Goal: Task Accomplishment & Management: Manage account settings

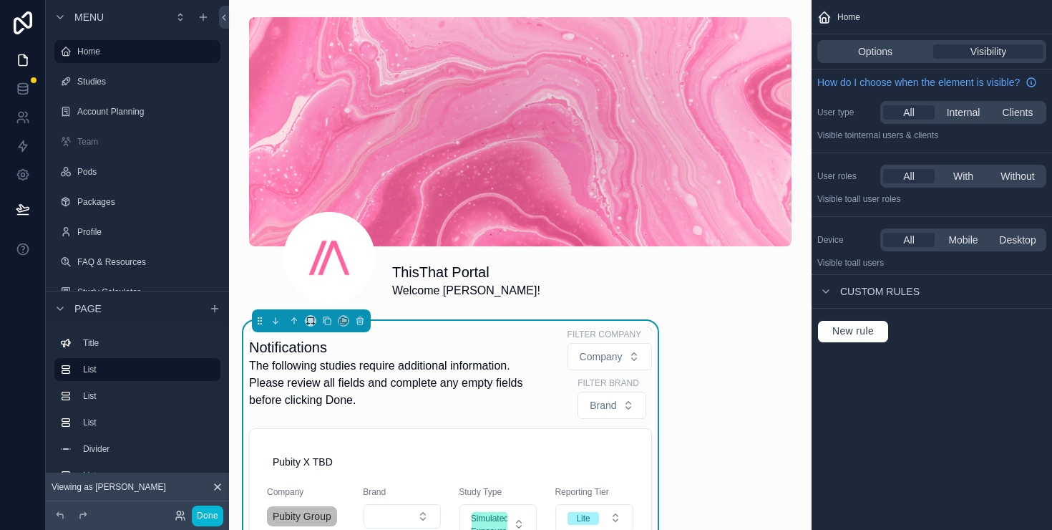
scroll to position [1107, 0]
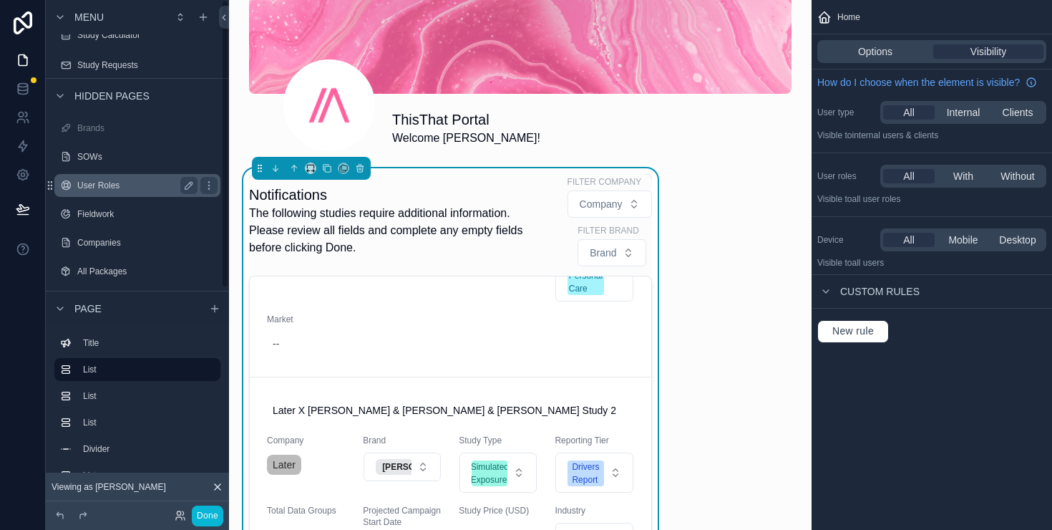
scroll to position [0, 0]
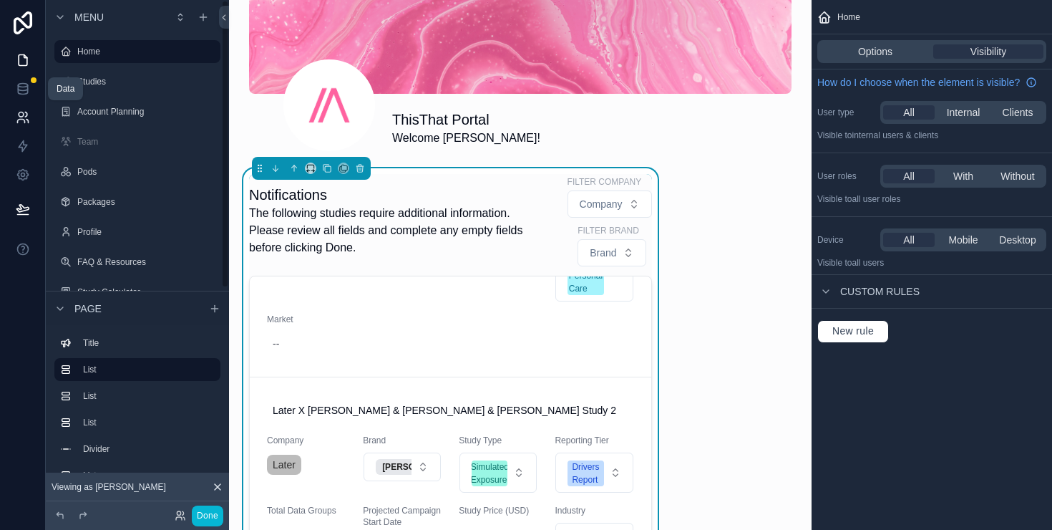
click at [24, 117] on icon at bounding box center [23, 117] width 14 height 14
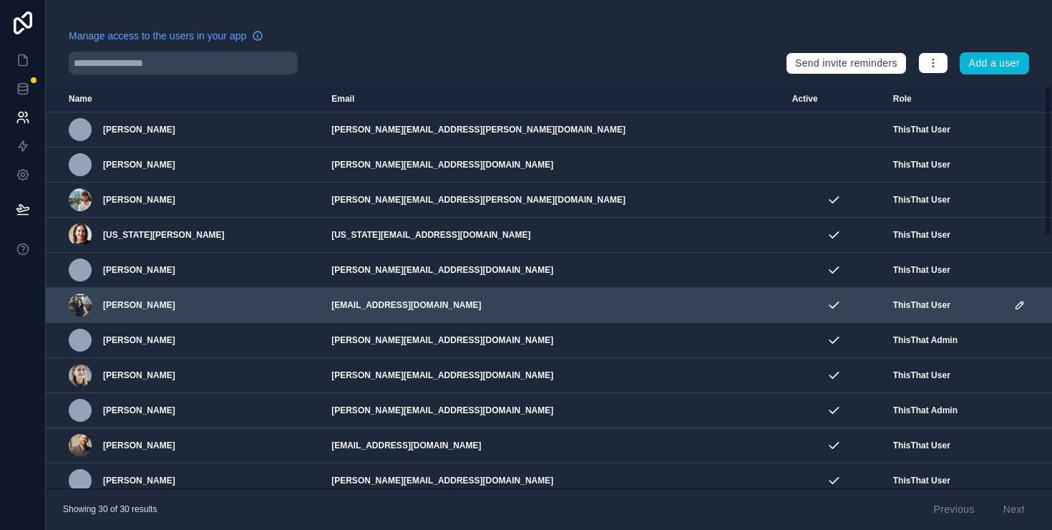
scroll to position [676, 0]
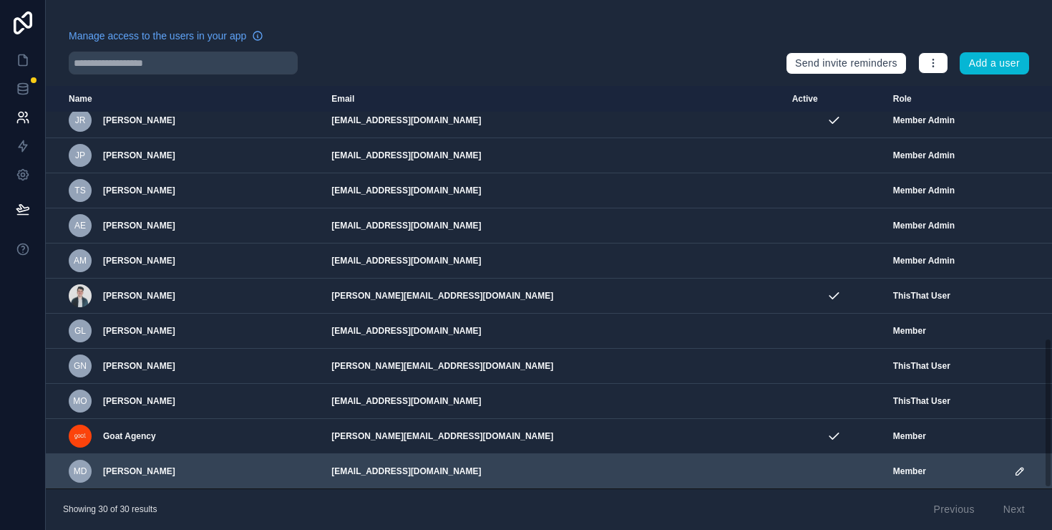
click at [1014, 473] on icon "scrollable content" at bounding box center [1019, 470] width 11 height 11
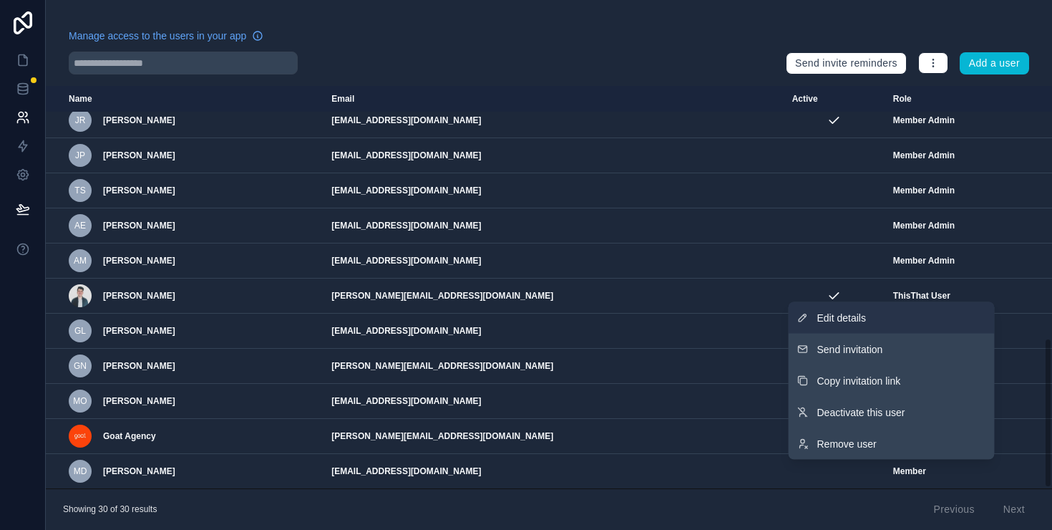
click at [861, 324] on span "Edit details" at bounding box center [842, 318] width 49 height 14
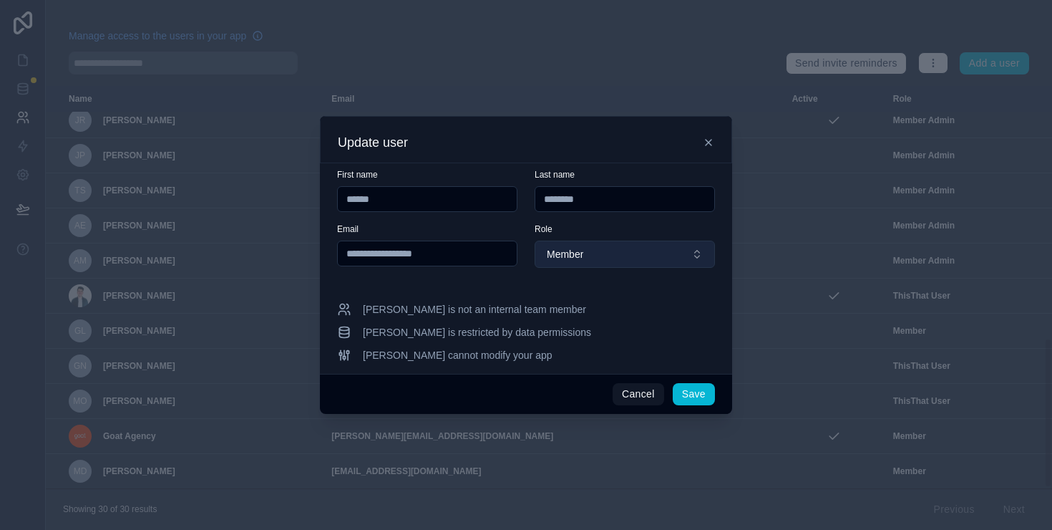
click at [635, 254] on button "Member" at bounding box center [625, 254] width 180 height 27
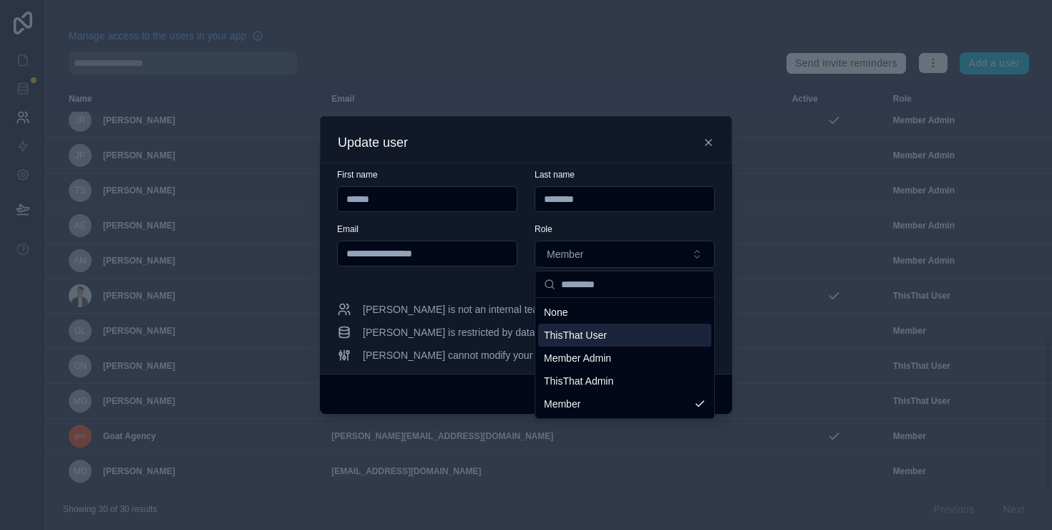
click at [638, 334] on div "ThisThat User" at bounding box center [624, 335] width 173 height 23
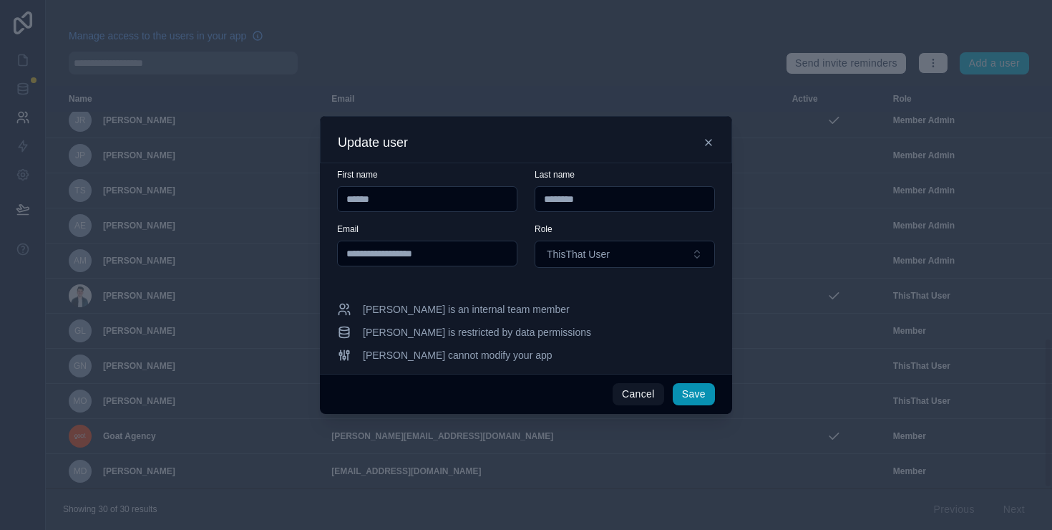
click at [702, 394] on button "Save" at bounding box center [694, 394] width 42 height 23
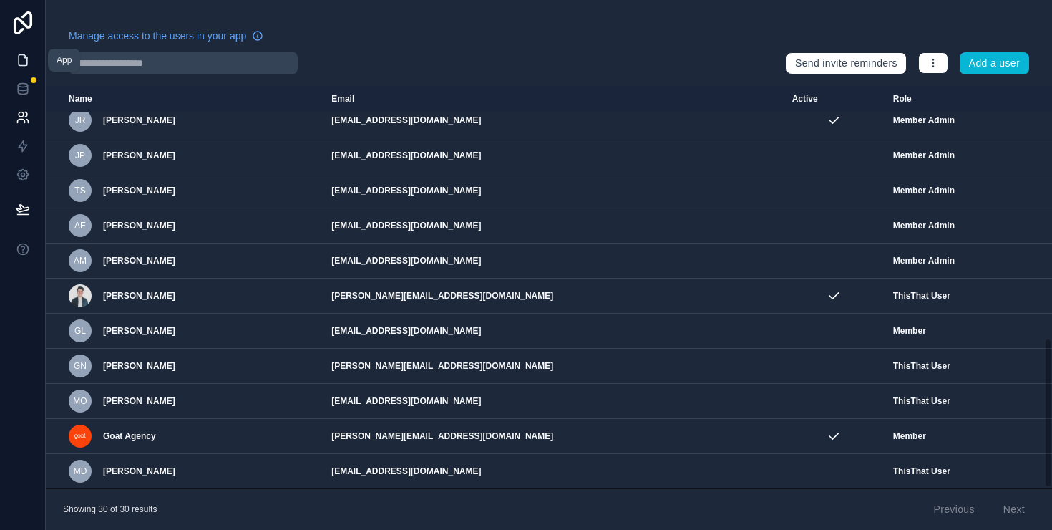
click at [24, 62] on icon at bounding box center [23, 60] width 14 height 14
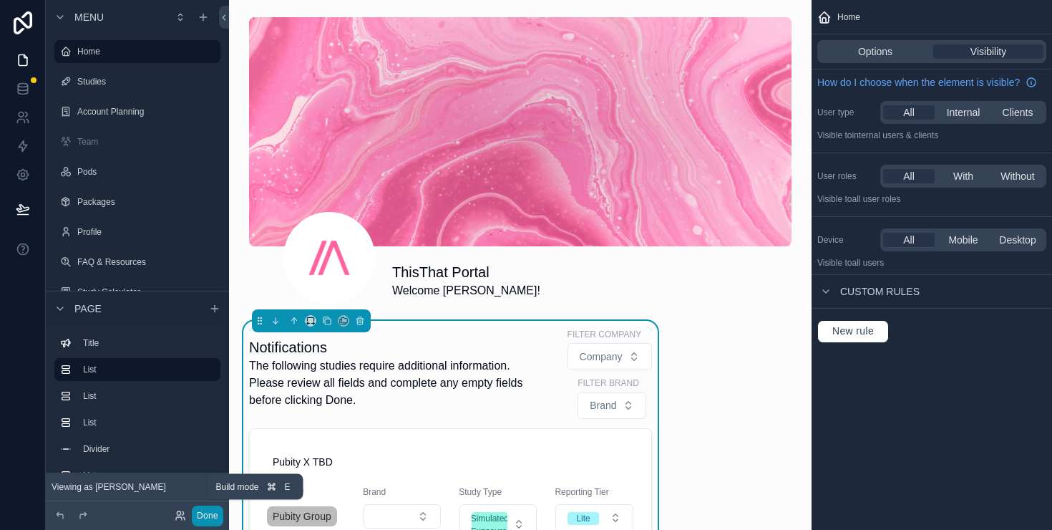
click at [211, 515] on button "Done" at bounding box center [208, 515] width 32 height 21
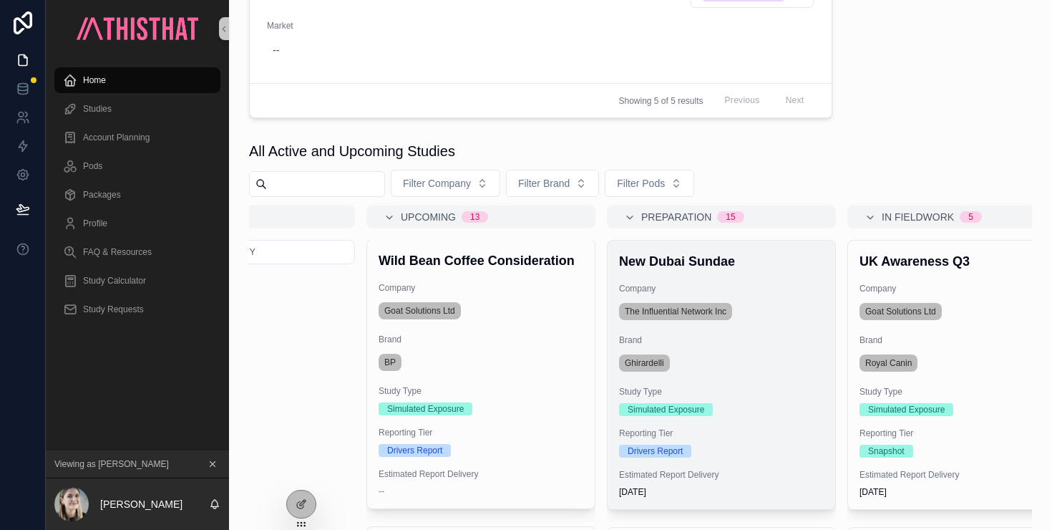
scroll to position [0, 432]
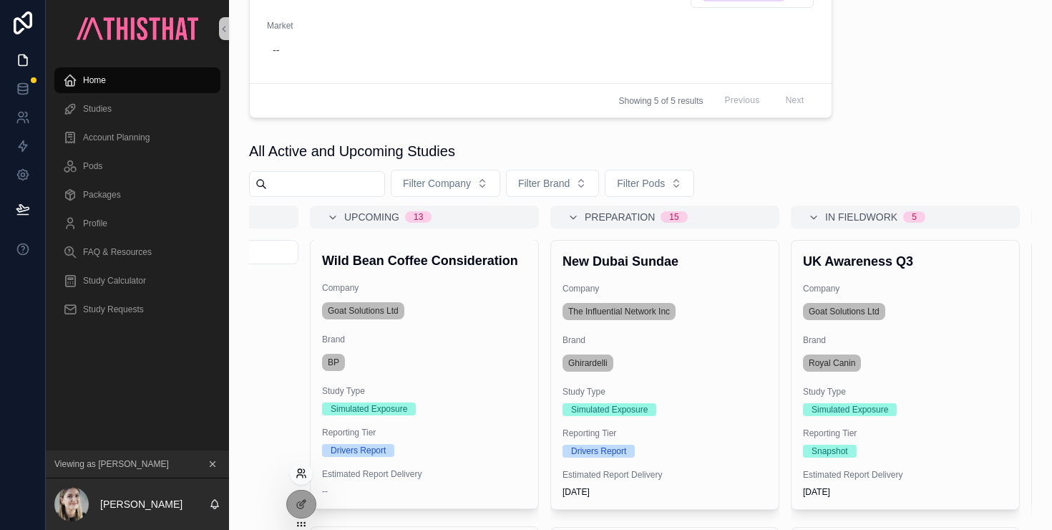
click at [303, 478] on icon at bounding box center [301, 472] width 11 height 11
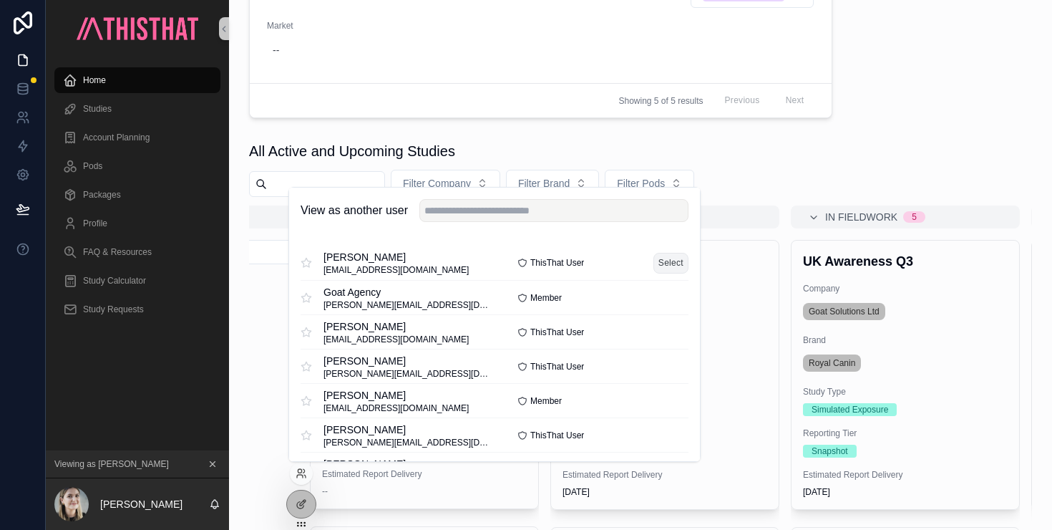
click at [671, 265] on button "Select" at bounding box center [671, 263] width 35 height 21
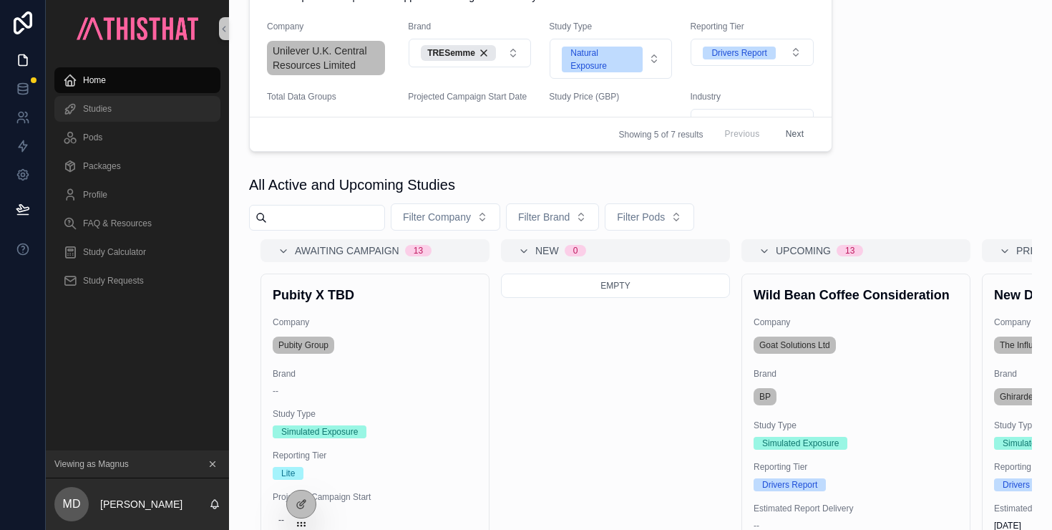
click at [106, 111] on span "Studies" at bounding box center [97, 108] width 29 height 11
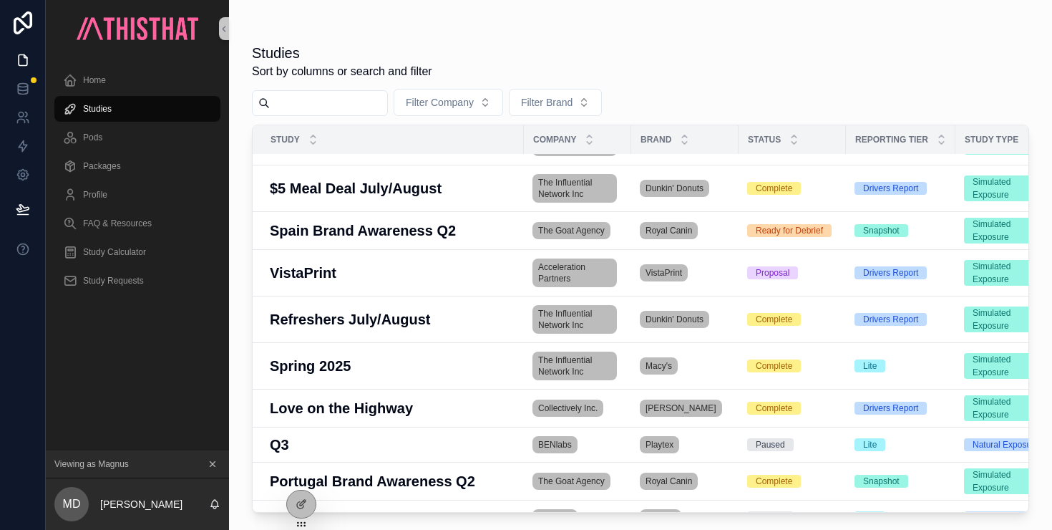
scroll to position [2841, 0]
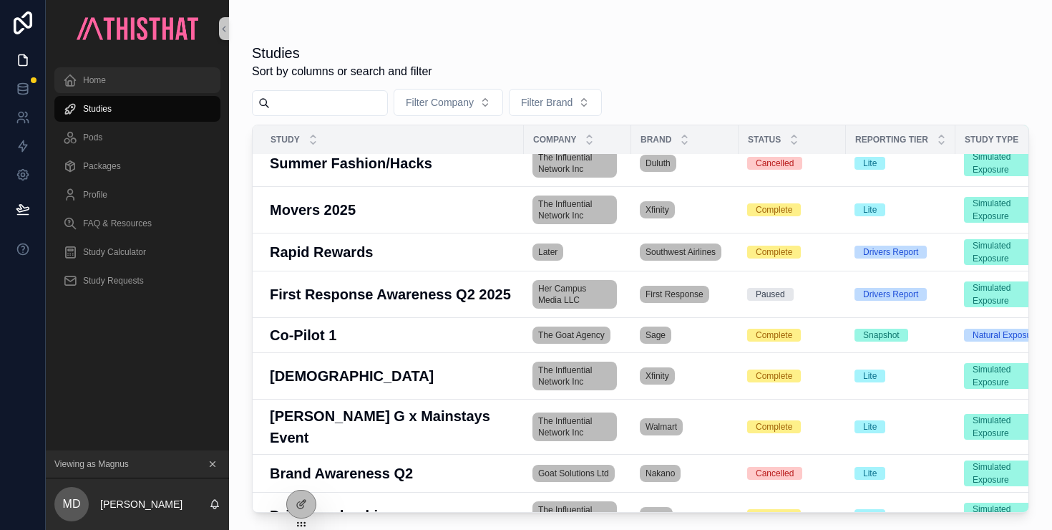
click at [139, 74] on div "Home" at bounding box center [137, 80] width 149 height 23
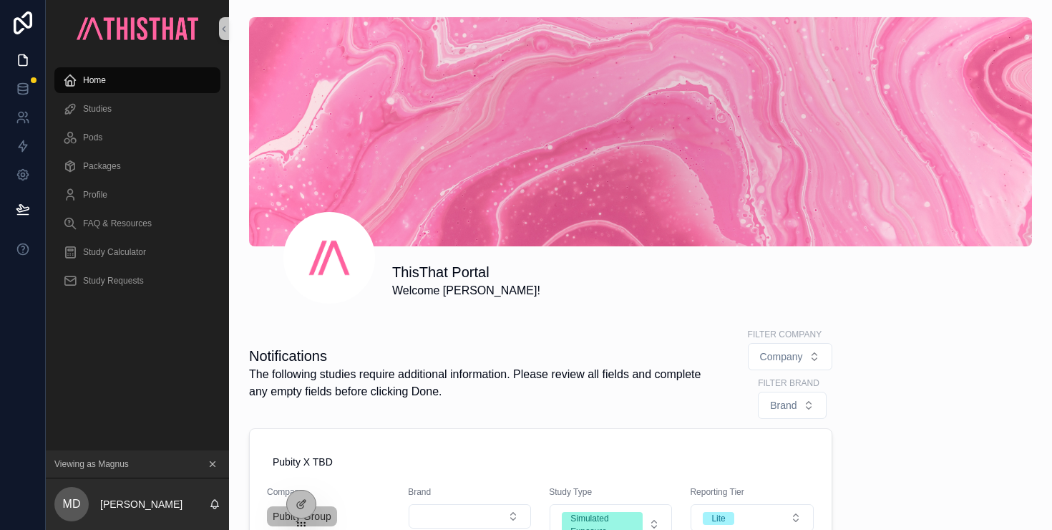
scroll to position [297, 0]
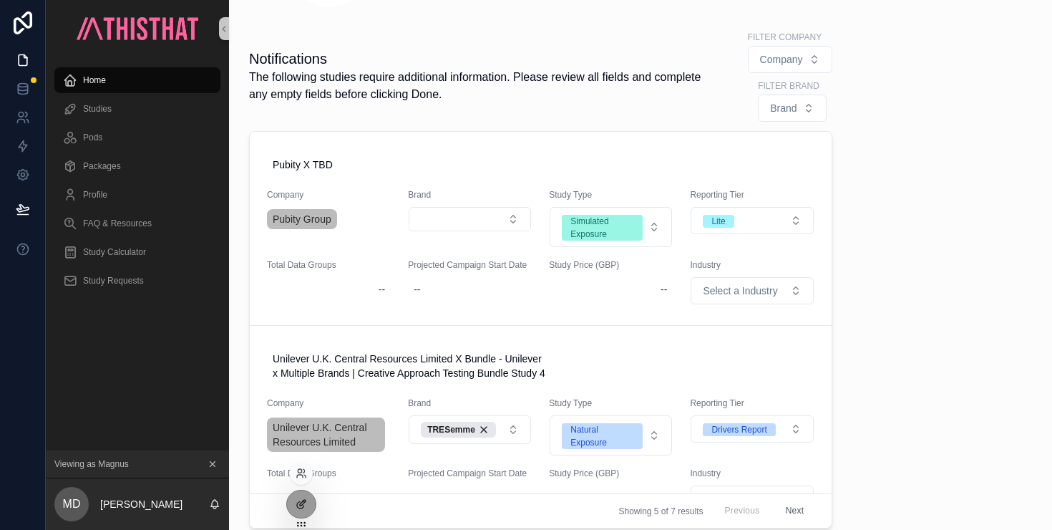
click at [306, 510] on div at bounding box center [301, 503] width 29 height 27
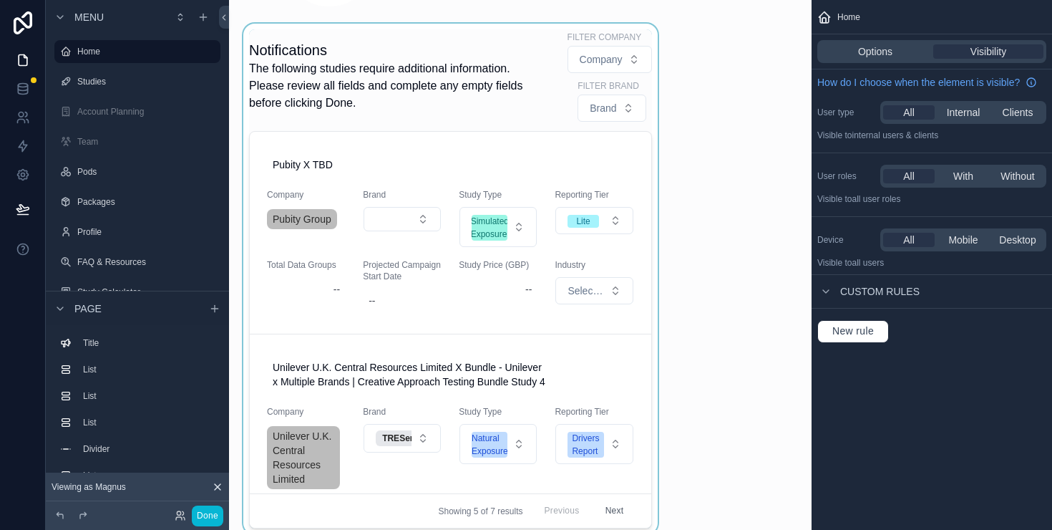
click at [417, 72] on div "scrollable content" at bounding box center [451, 279] width 420 height 510
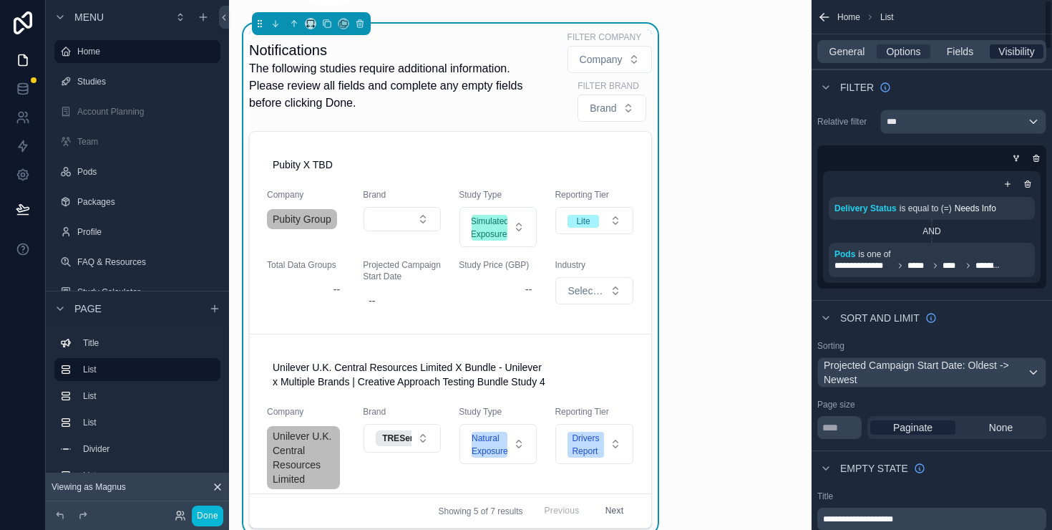
click at [1024, 54] on span "Visibility" at bounding box center [1017, 51] width 36 height 14
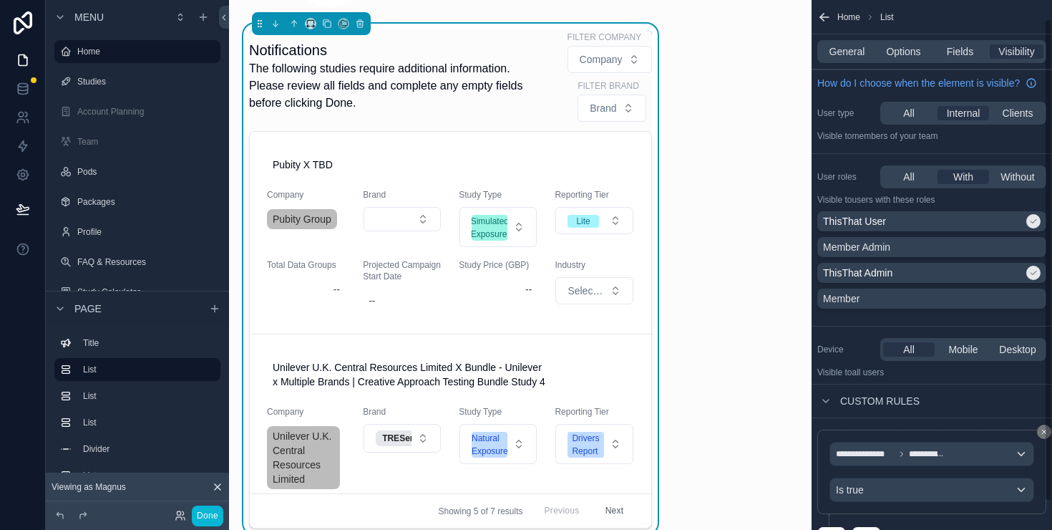
scroll to position [52, 0]
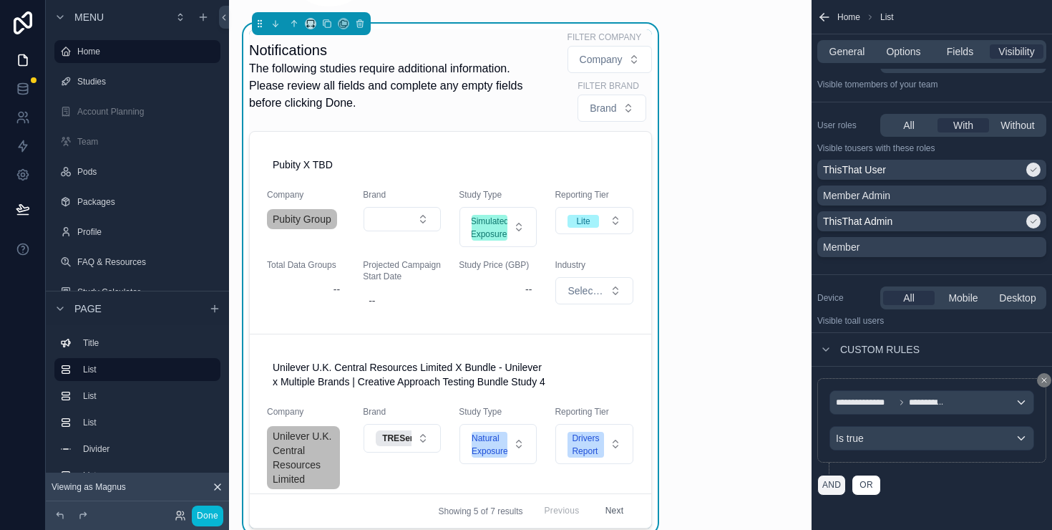
click at [833, 490] on button "AND" at bounding box center [832, 485] width 29 height 21
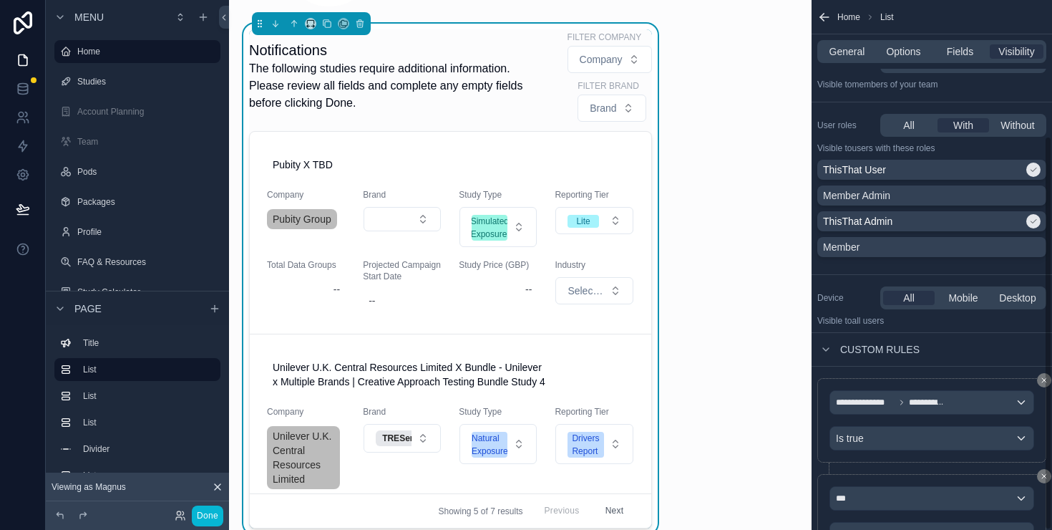
scroll to position [182, 0]
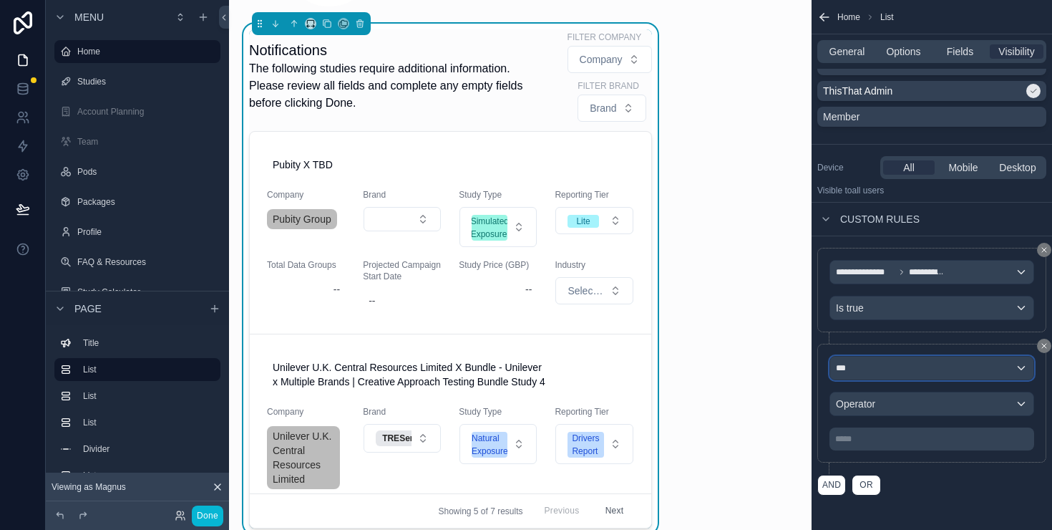
click at [898, 366] on div "***" at bounding box center [931, 368] width 203 height 23
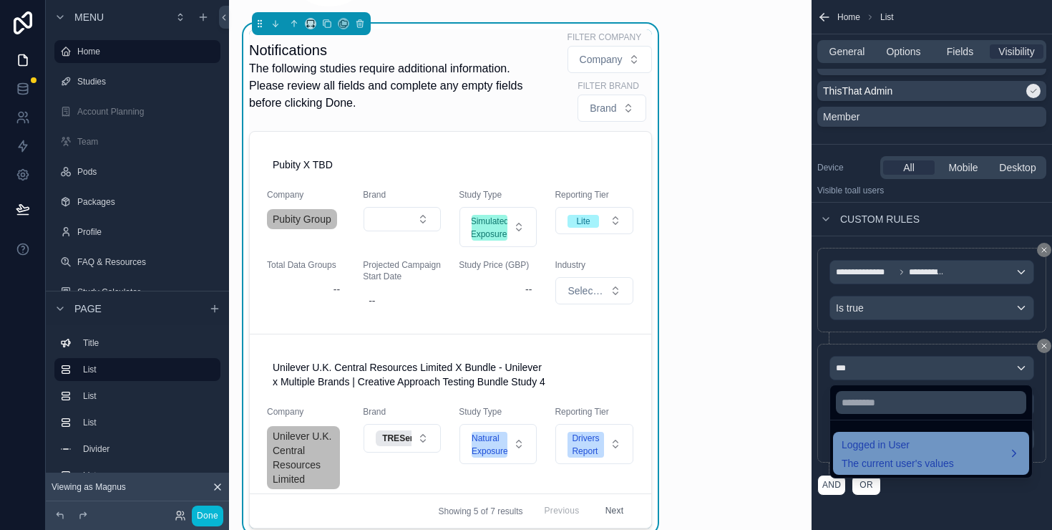
click at [940, 435] on div "Logged in User The current user's values" at bounding box center [931, 453] width 196 height 43
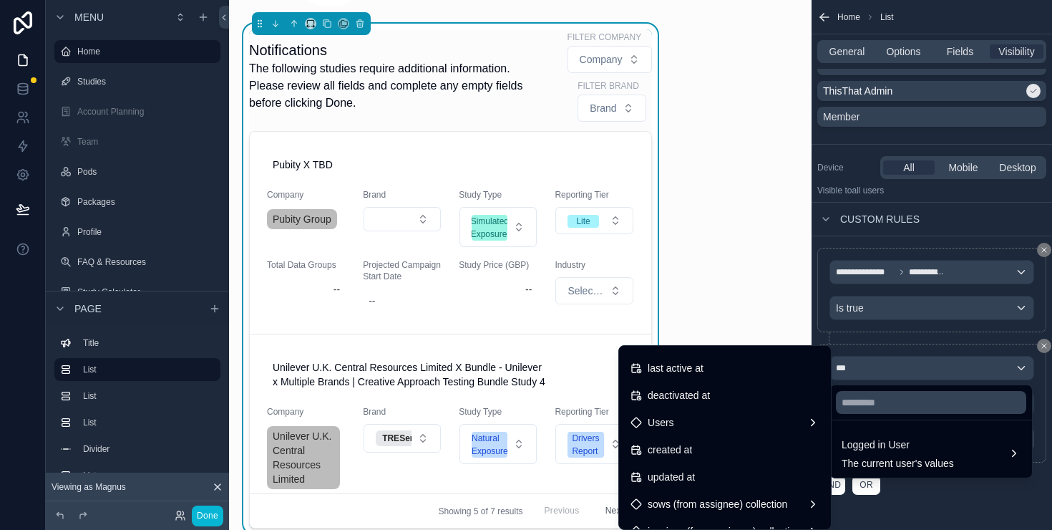
scroll to position [311, 0]
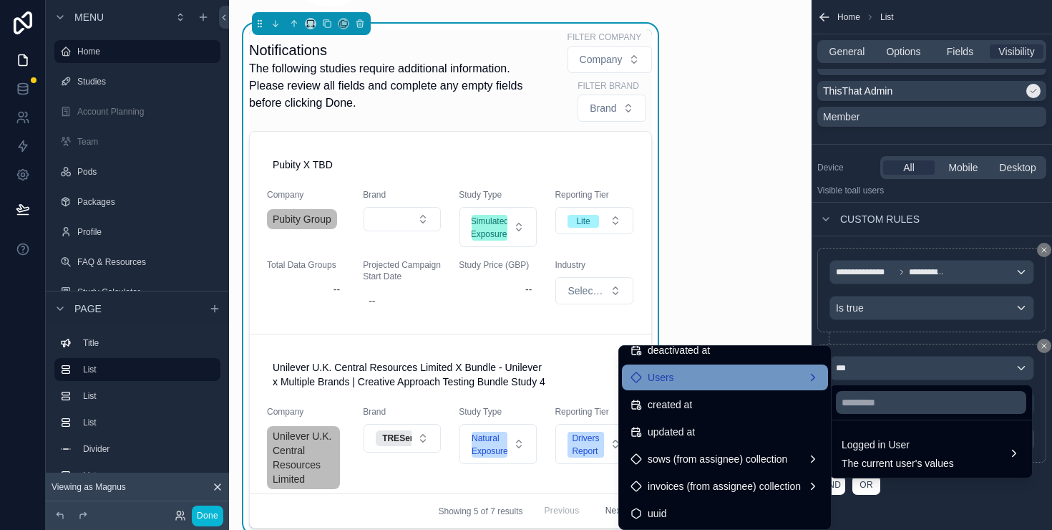
click at [805, 379] on div "Users" at bounding box center [725, 377] width 189 height 17
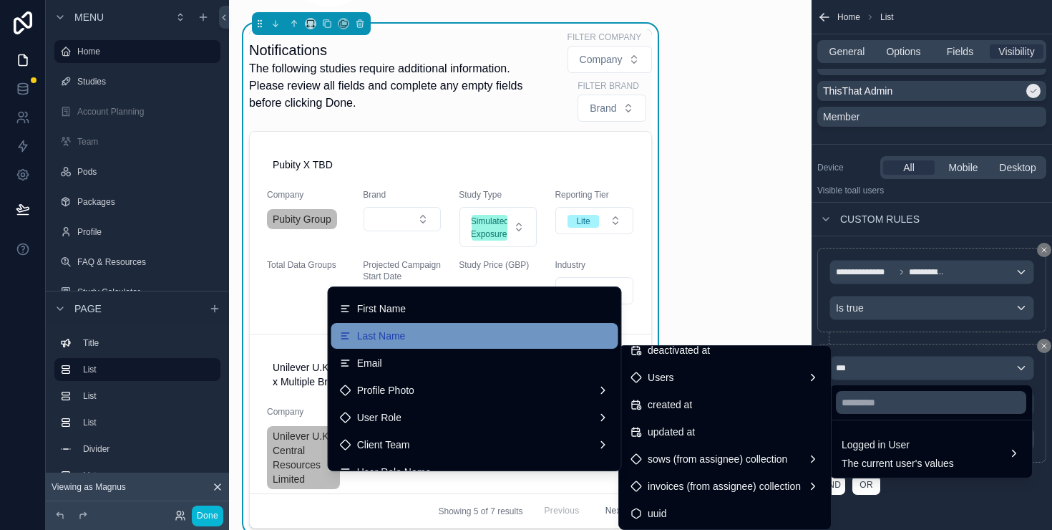
scroll to position [175, 0]
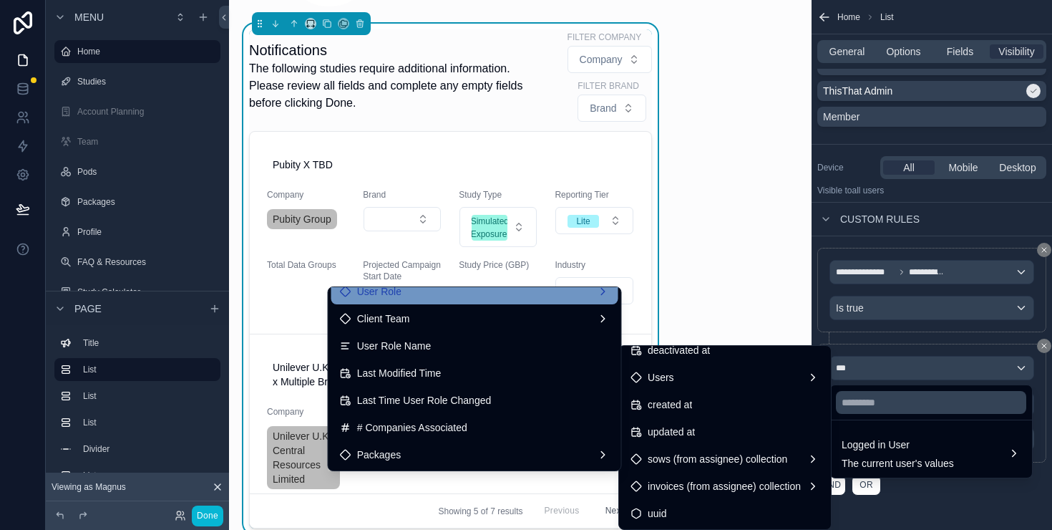
click at [553, 299] on div "User Role" at bounding box center [475, 291] width 270 height 17
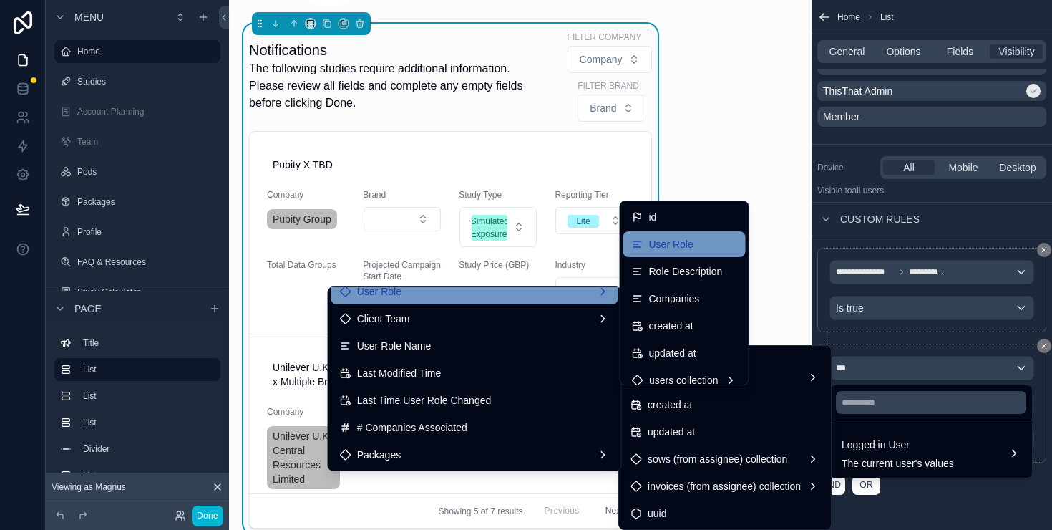
click at [680, 243] on span "User Role" at bounding box center [671, 244] width 44 height 17
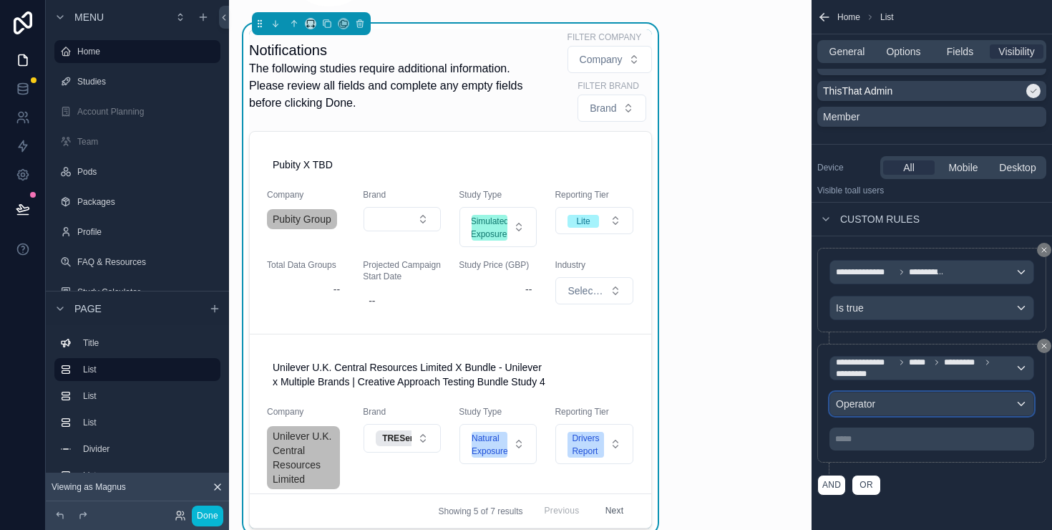
click at [909, 406] on div "Operator" at bounding box center [931, 403] width 203 height 23
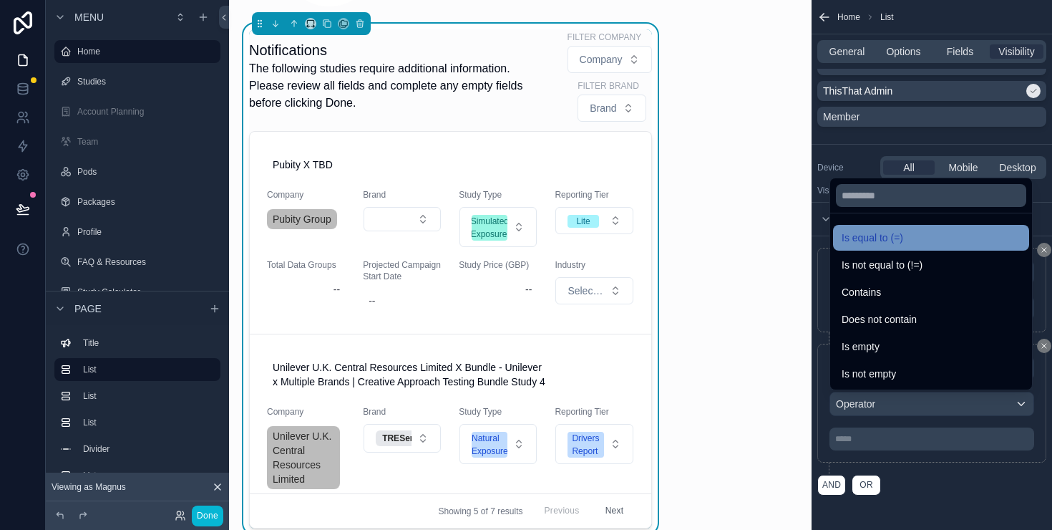
click at [901, 235] on span "Is equal to (=)" at bounding box center [873, 237] width 62 height 17
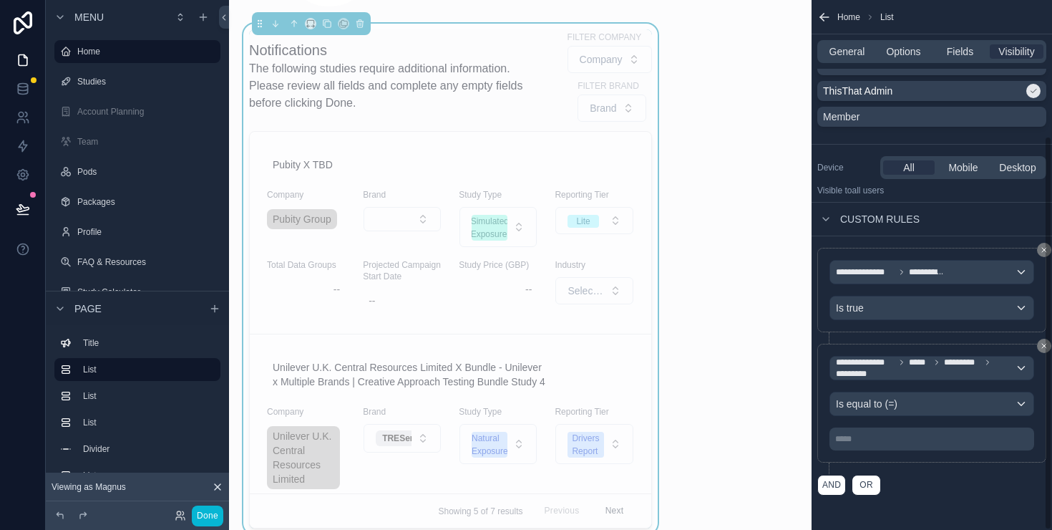
click at [911, 448] on div "***** ﻿" at bounding box center [932, 438] width 205 height 23
click at [869, 440] on p "***** ﻿" at bounding box center [933, 438] width 196 height 11
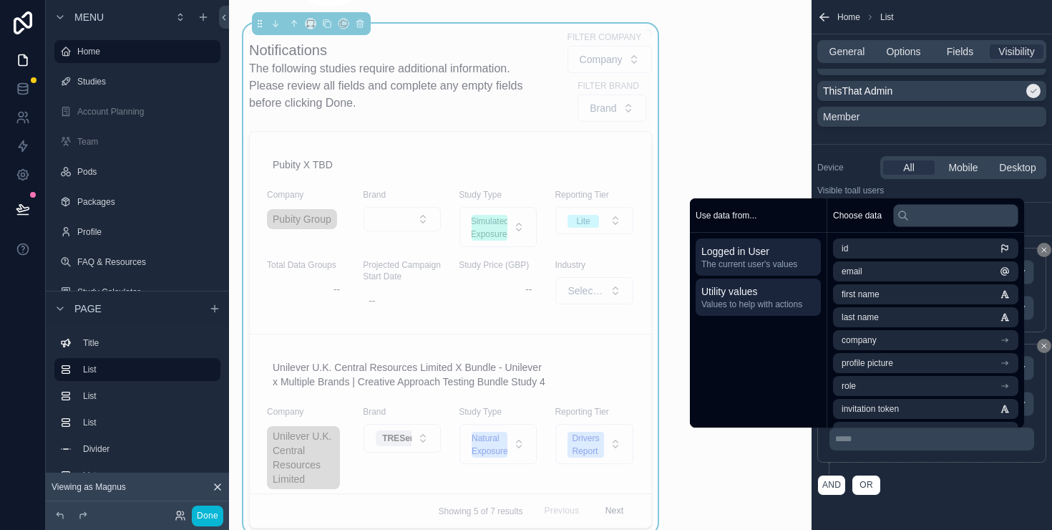
click at [779, 306] on span "Values to help with actions" at bounding box center [759, 304] width 114 height 11
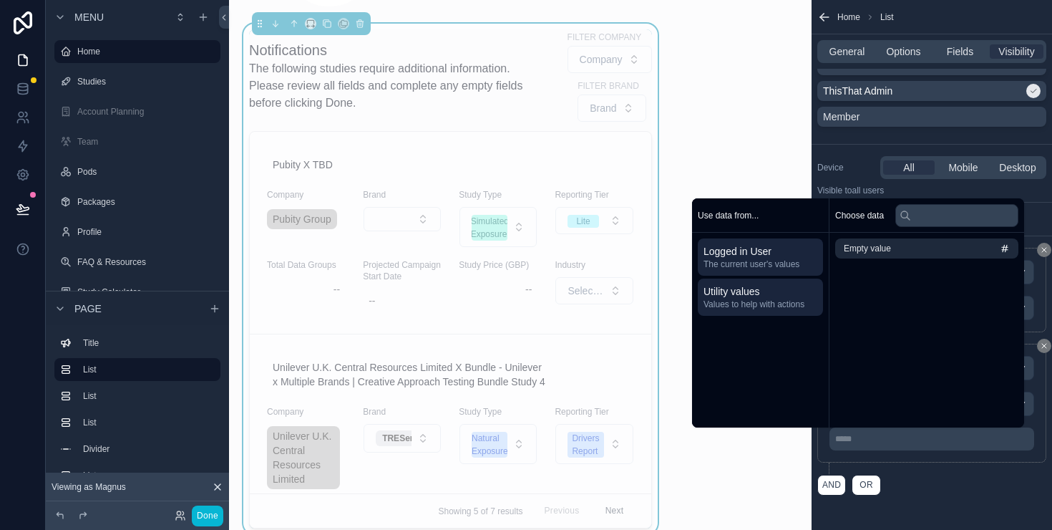
click at [765, 264] on span "The current user's values" at bounding box center [761, 263] width 114 height 11
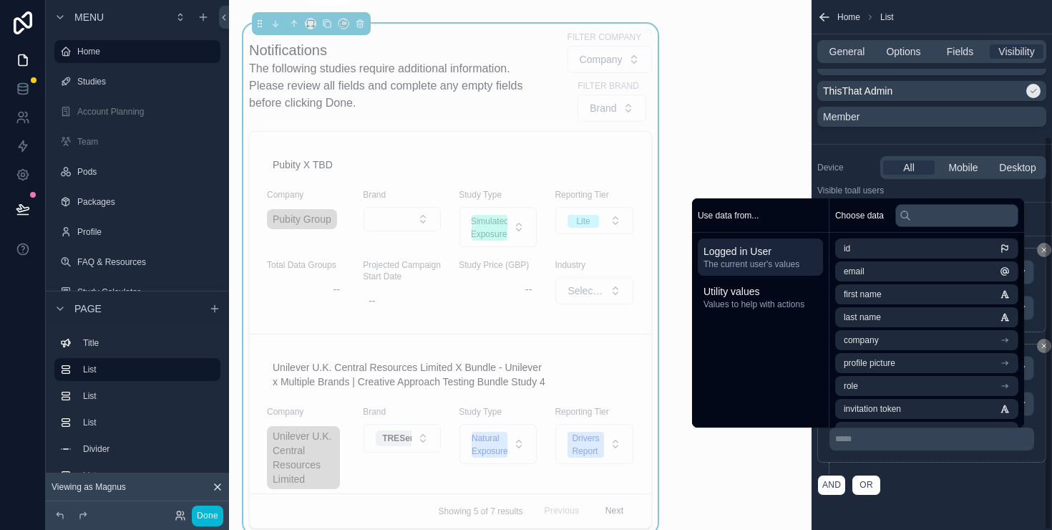
click at [861, 442] on p "***** ﻿" at bounding box center [933, 438] width 196 height 11
click at [934, 487] on div "AND OR" at bounding box center [932, 484] width 229 height 21
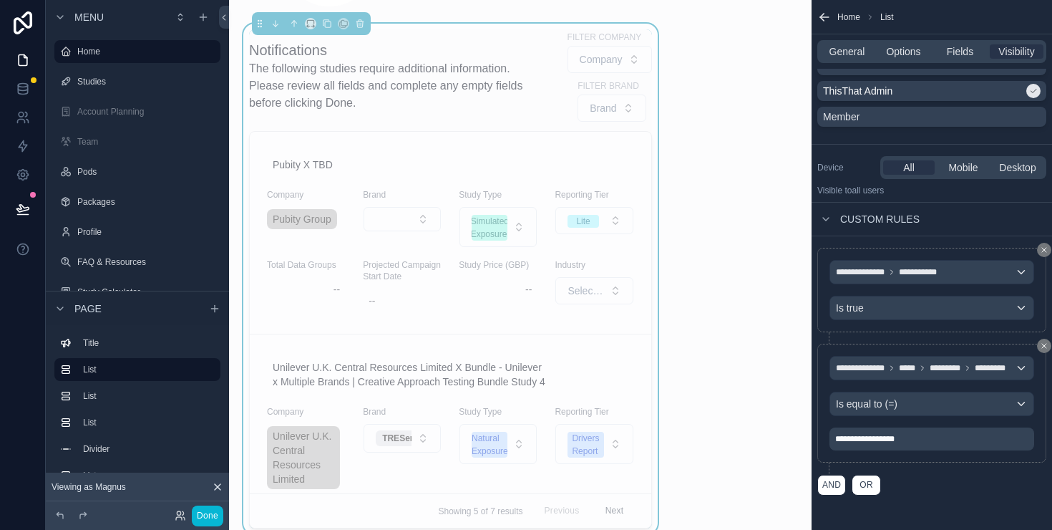
click at [961, 488] on div "AND OR" at bounding box center [932, 484] width 229 height 21
click at [178, 517] on icon at bounding box center [179, 518] width 6 height 3
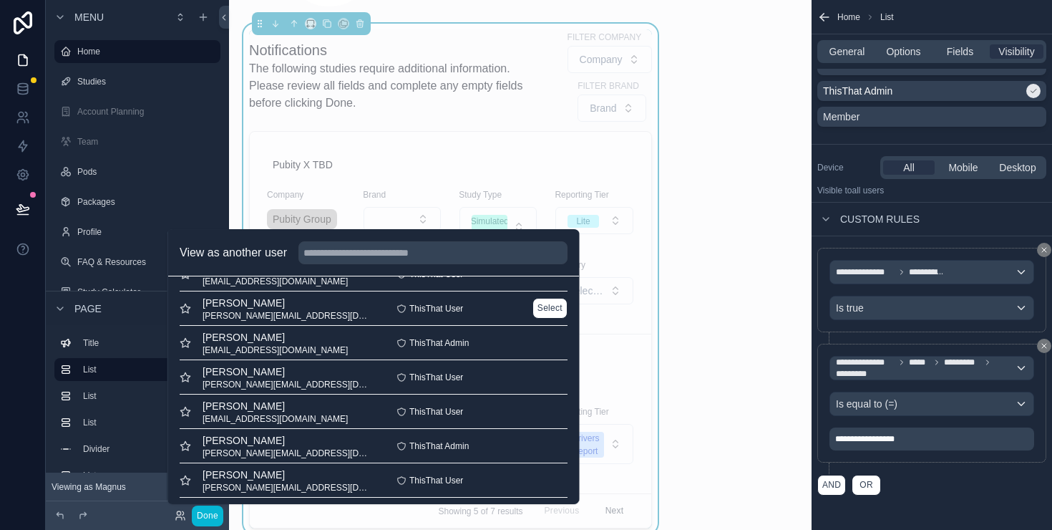
scroll to position [637, 0]
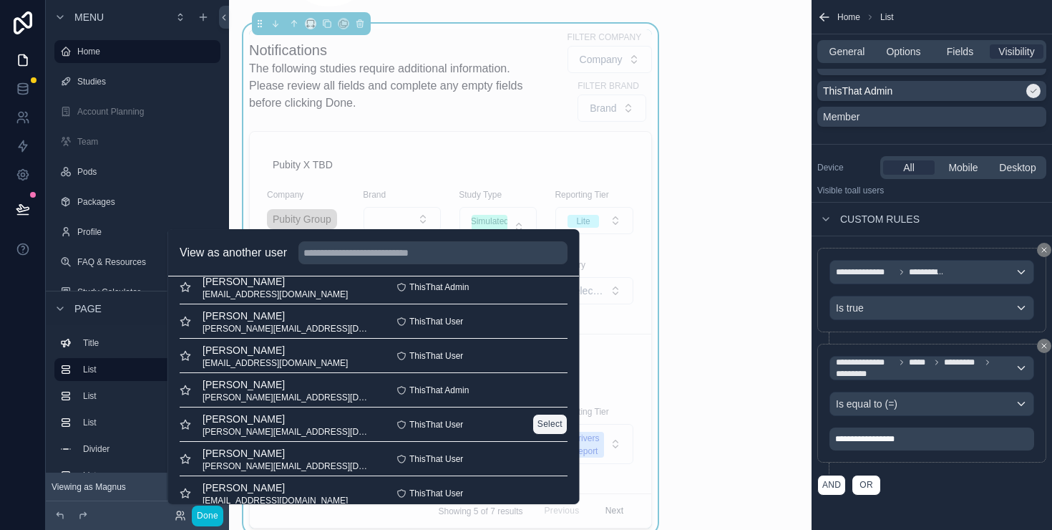
click at [546, 422] on button "Select" at bounding box center [549, 424] width 35 height 21
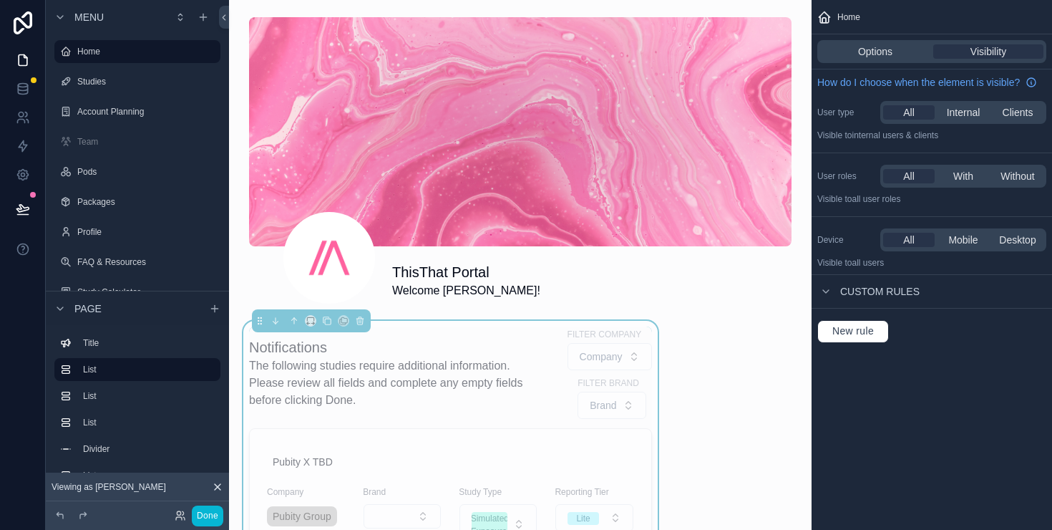
drag, startPoint x: 501, startPoint y: 397, endPoint x: 702, endPoint y: 335, distance: 209.7
click at [501, 397] on span "The following studies require additional information. Please review all fields …" at bounding box center [397, 383] width 296 height 52
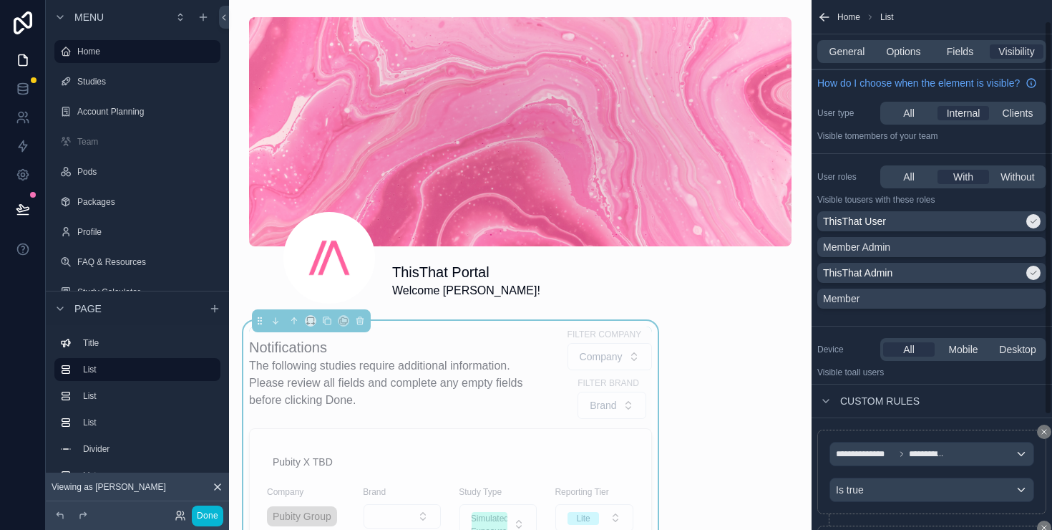
scroll to position [182, 0]
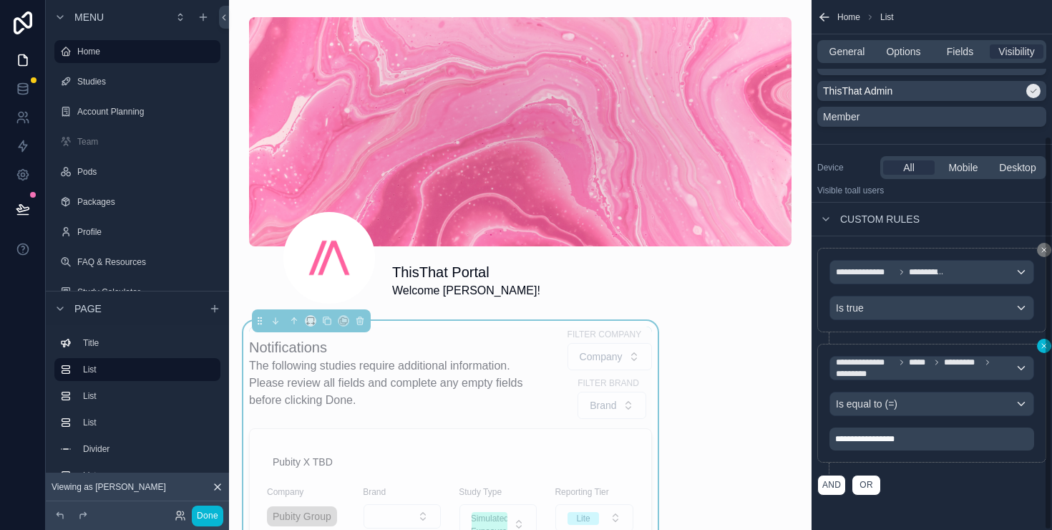
click at [1042, 347] on icon "scrollable content" at bounding box center [1044, 345] width 9 height 9
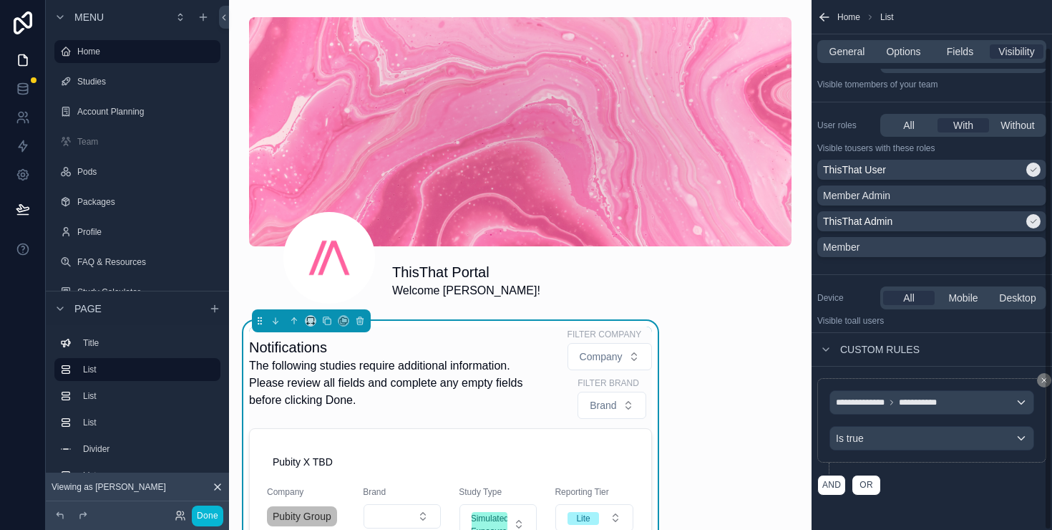
scroll to position [52, 0]
click at [833, 485] on button "AND" at bounding box center [832, 485] width 29 height 21
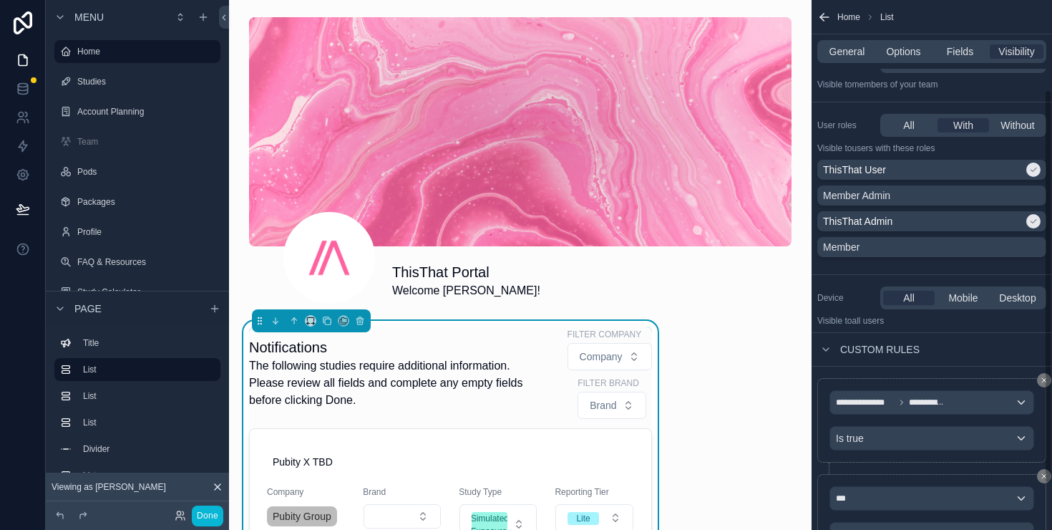
scroll to position [182, 0]
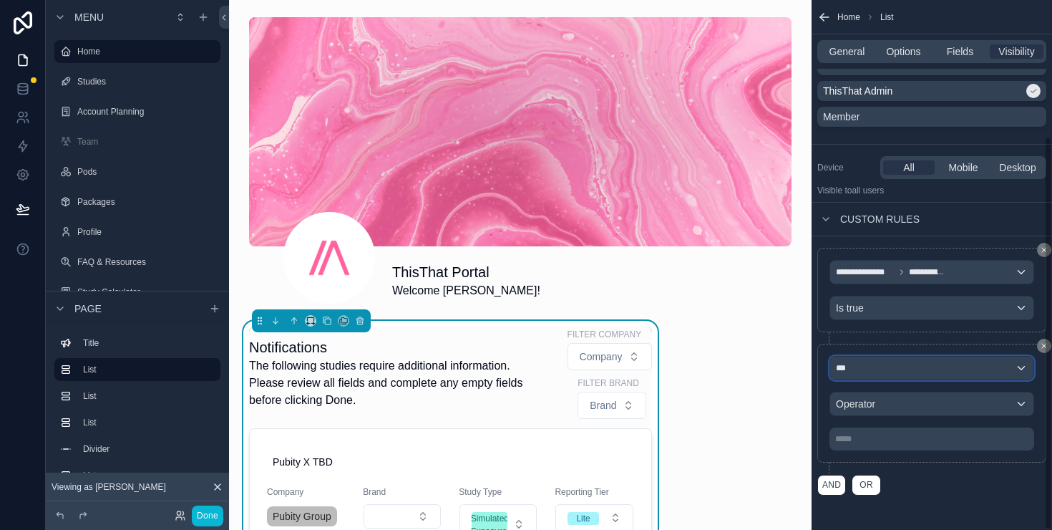
click at [876, 379] on button "***" at bounding box center [932, 368] width 205 height 24
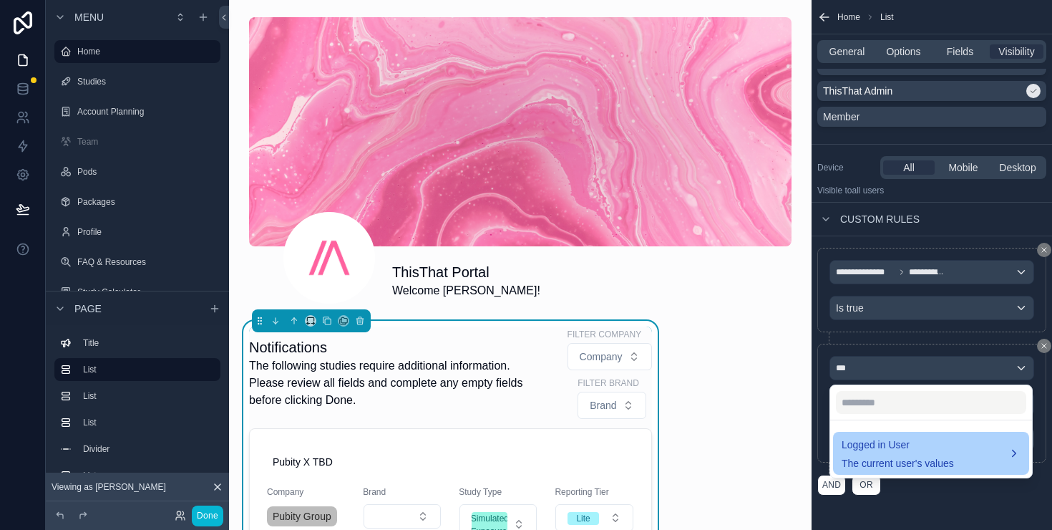
click at [917, 442] on span "Logged in User" at bounding box center [898, 444] width 112 height 17
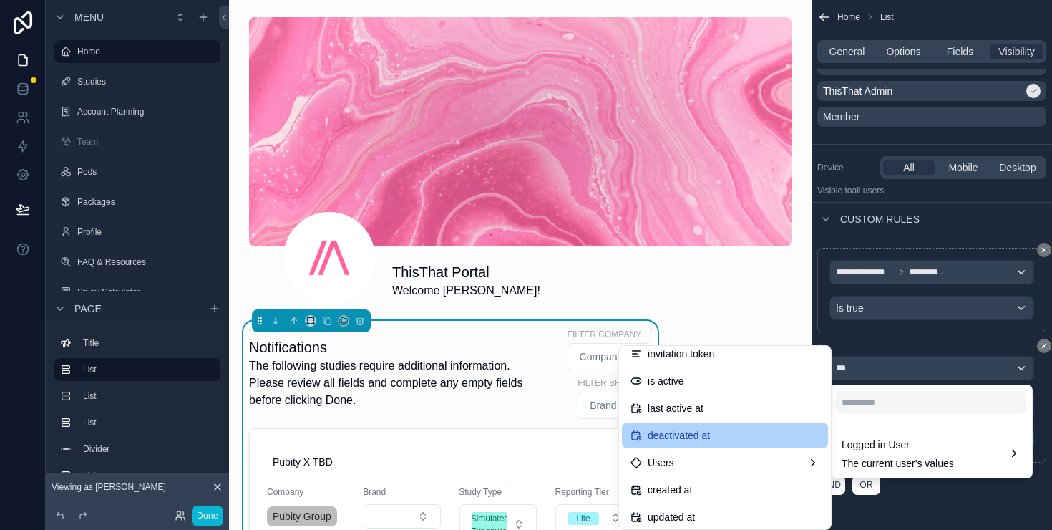
scroll to position [275, 0]
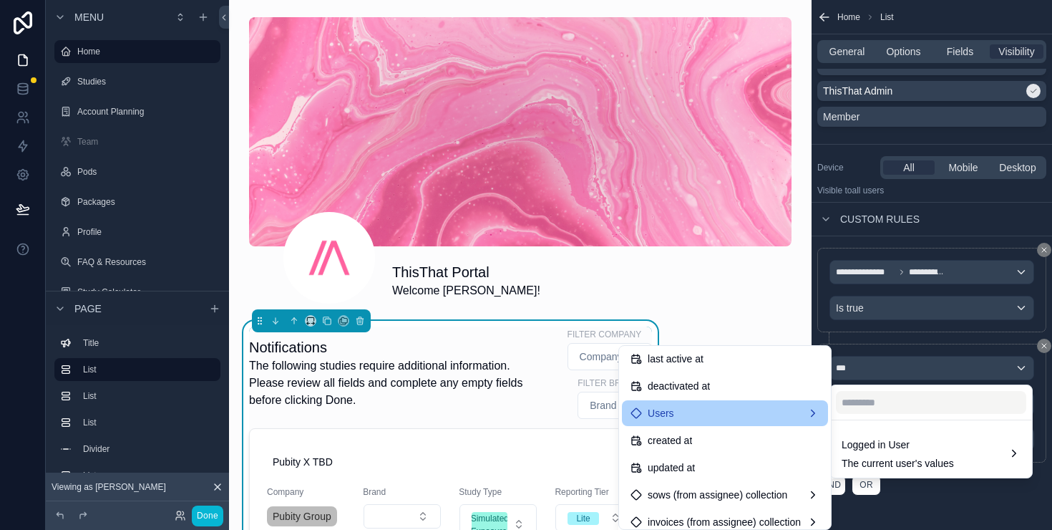
click at [763, 413] on div "Users" at bounding box center [725, 412] width 189 height 17
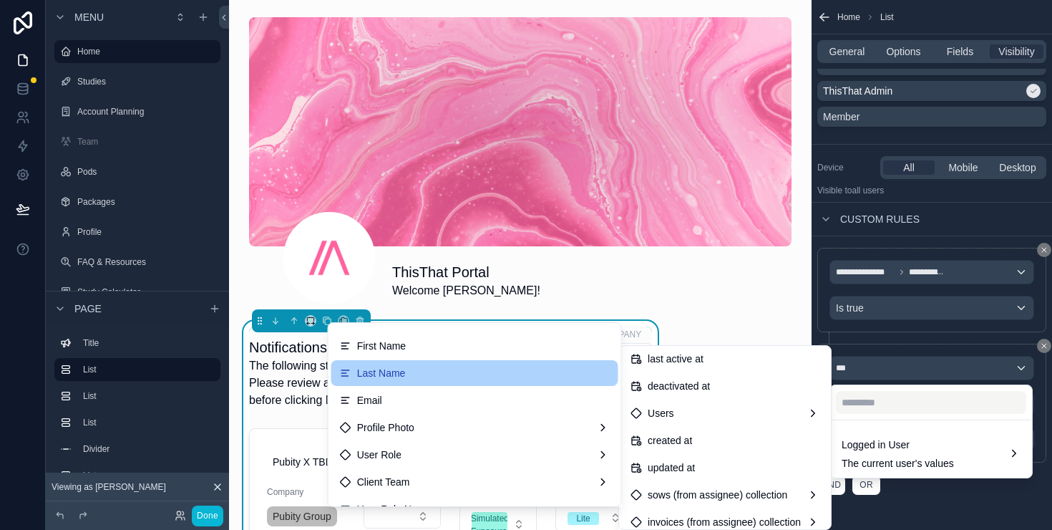
scroll to position [87, 0]
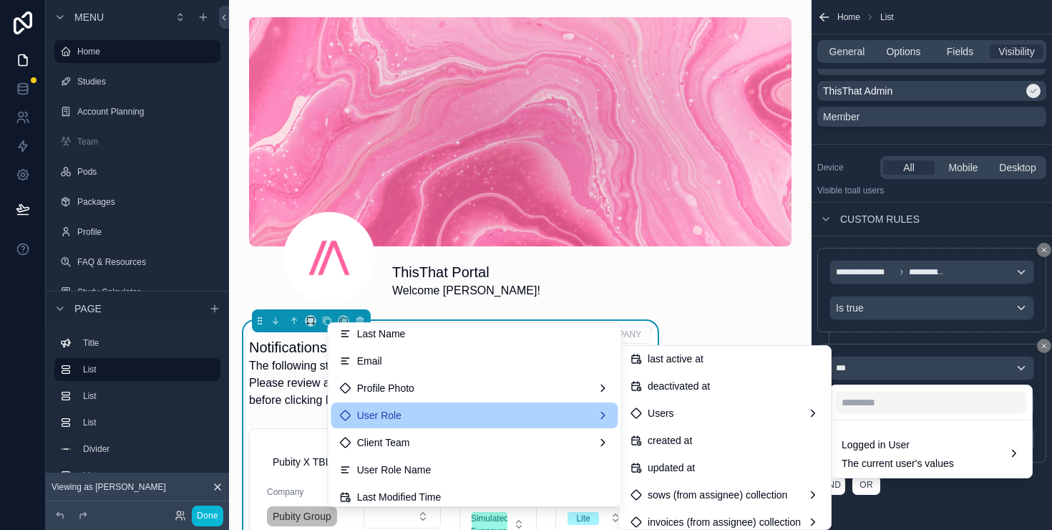
click at [413, 419] on div "User Role" at bounding box center [475, 415] width 270 height 17
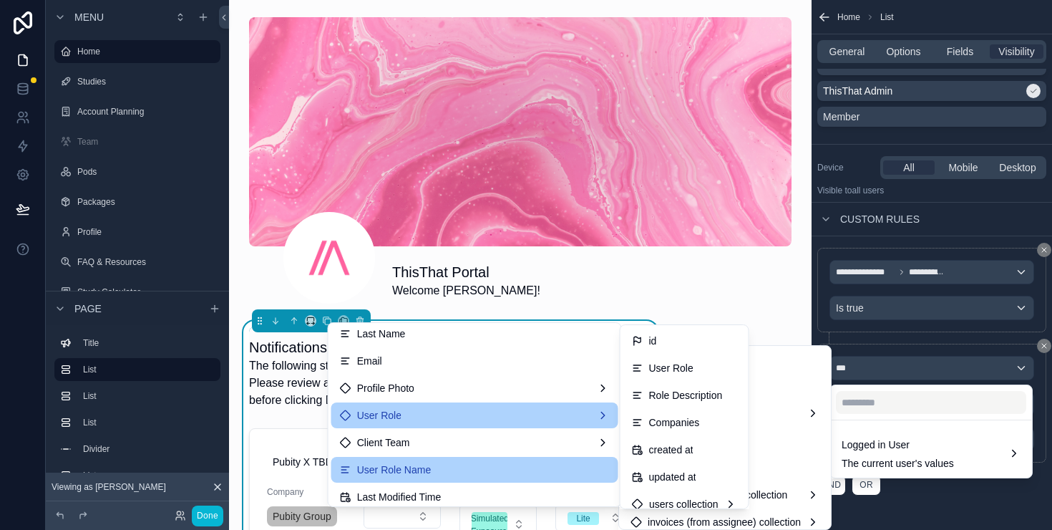
click at [406, 475] on span "User Role Name" at bounding box center [394, 469] width 74 height 17
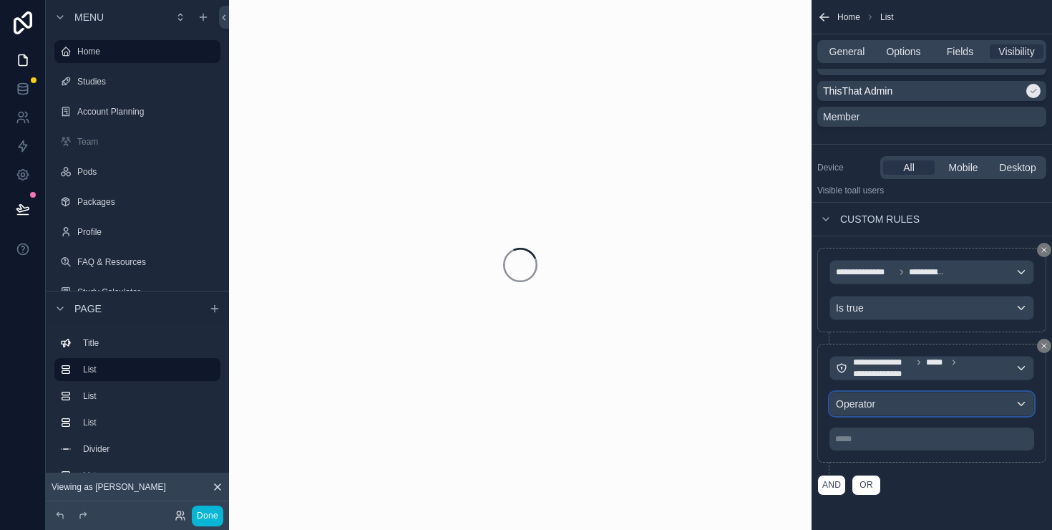
click at [891, 396] on div "Operator" at bounding box center [931, 403] width 203 height 23
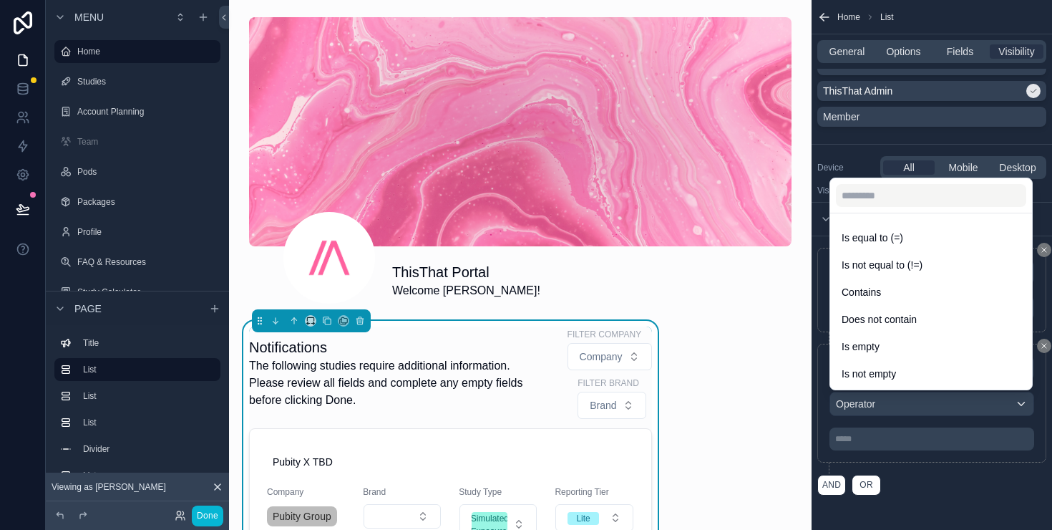
click at [894, 402] on div "scrollable content" at bounding box center [526, 265] width 1052 height 530
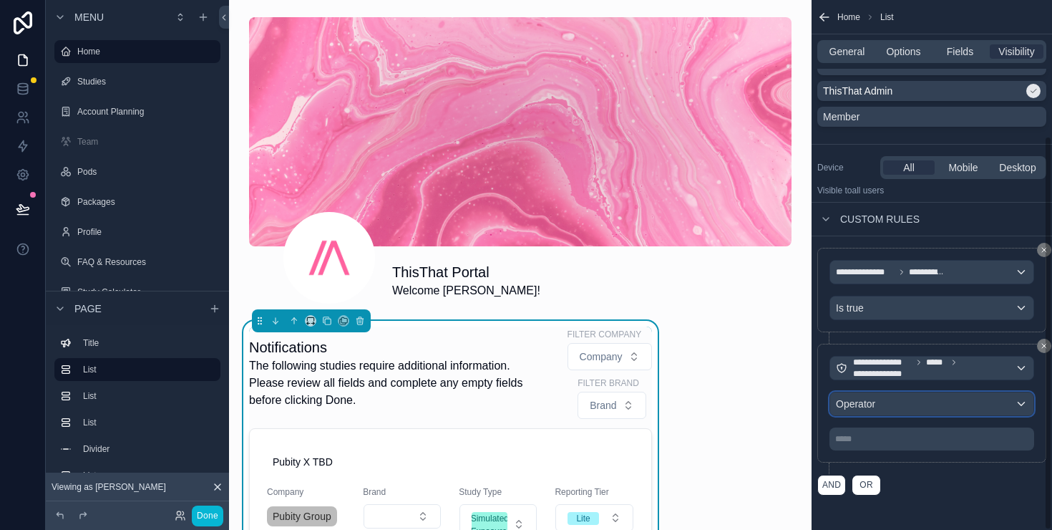
click at [894, 402] on div "Operator" at bounding box center [931, 403] width 203 height 23
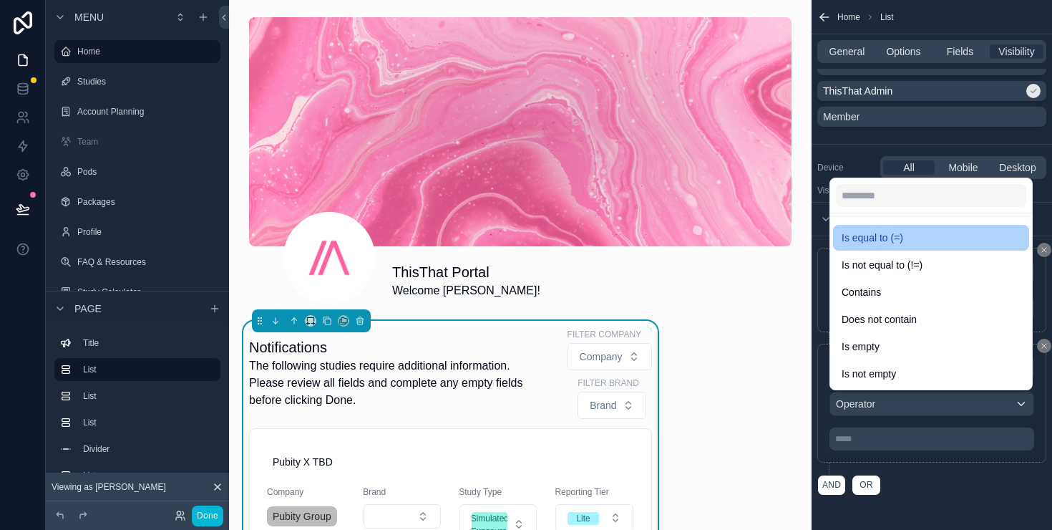
click at [911, 237] on div "Is equal to (=)" at bounding box center [931, 237] width 179 height 17
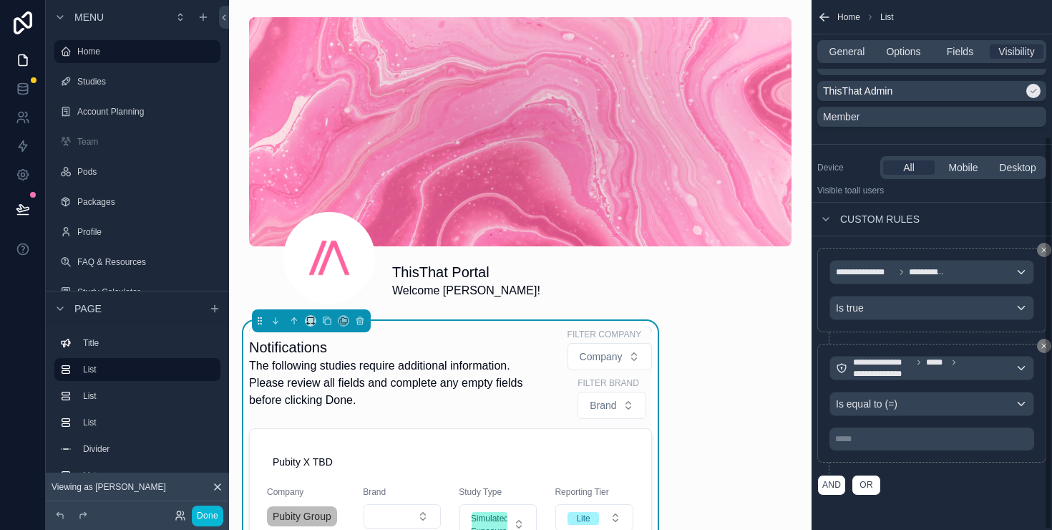
click at [854, 433] on p "***** ﻿" at bounding box center [933, 438] width 196 height 11
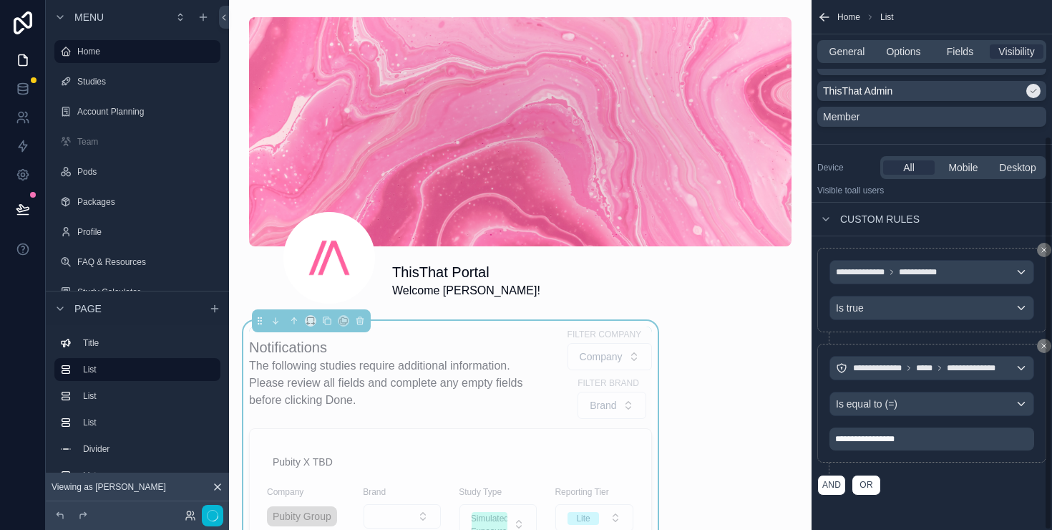
click at [966, 483] on div "AND OR" at bounding box center [932, 484] width 229 height 21
click at [971, 467] on div "**********" at bounding box center [932, 409] width 229 height 130
click at [838, 438] on span "**********" at bounding box center [864, 439] width 59 height 9
click at [969, 478] on div "AND OR" at bounding box center [932, 484] width 229 height 21
click at [954, 482] on div "AND OR" at bounding box center [932, 484] width 229 height 21
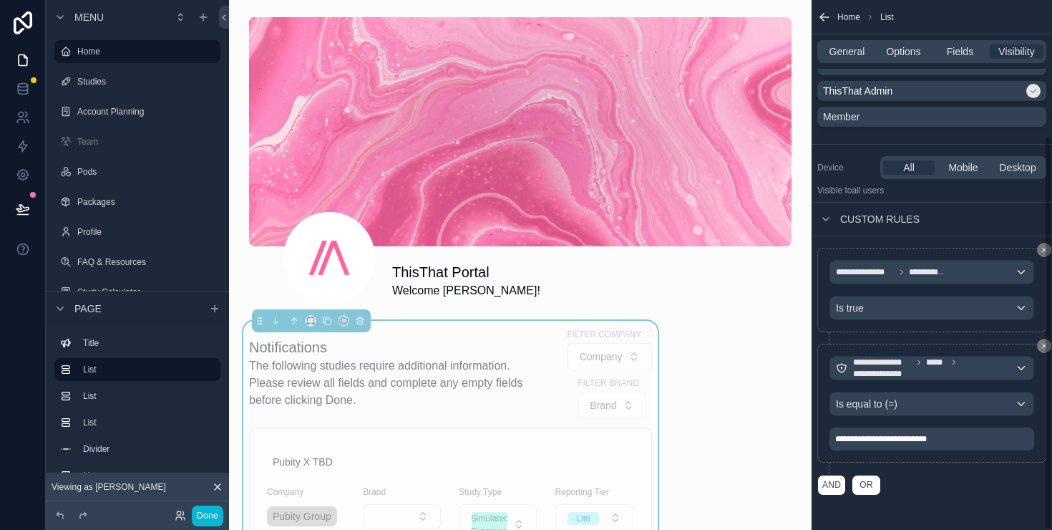
click at [941, 437] on p "**********" at bounding box center [933, 438] width 196 height 11
click at [961, 494] on div "AND OR" at bounding box center [932, 484] width 229 height 21
click at [24, 84] on icon at bounding box center [23, 89] width 14 height 14
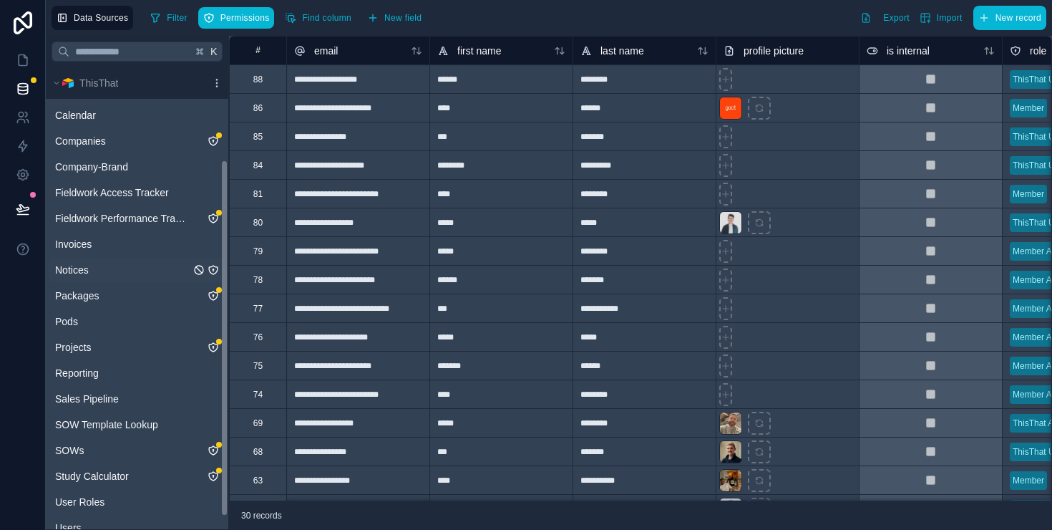
scroll to position [135, 0]
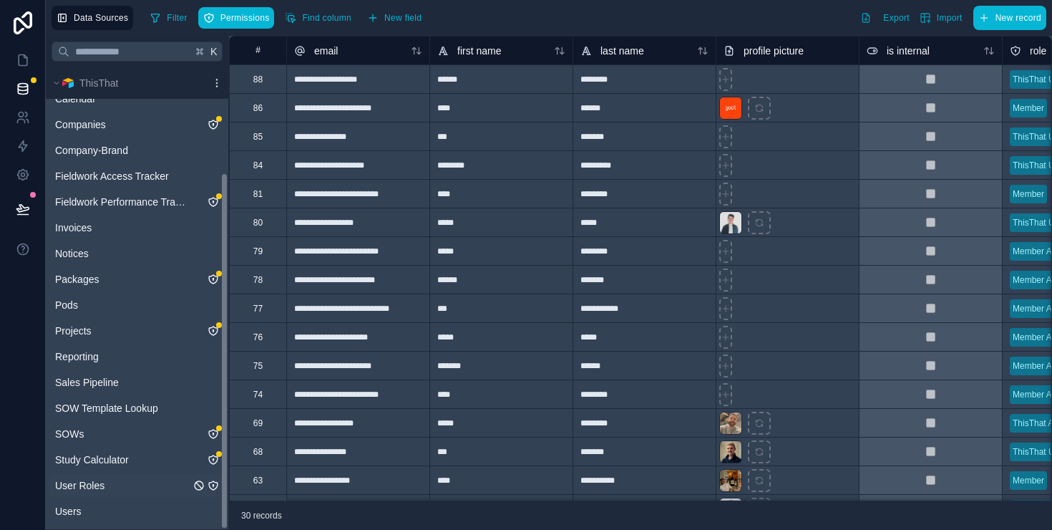
click at [210, 482] on icon "User Roles" at bounding box center [213, 485] width 9 height 9
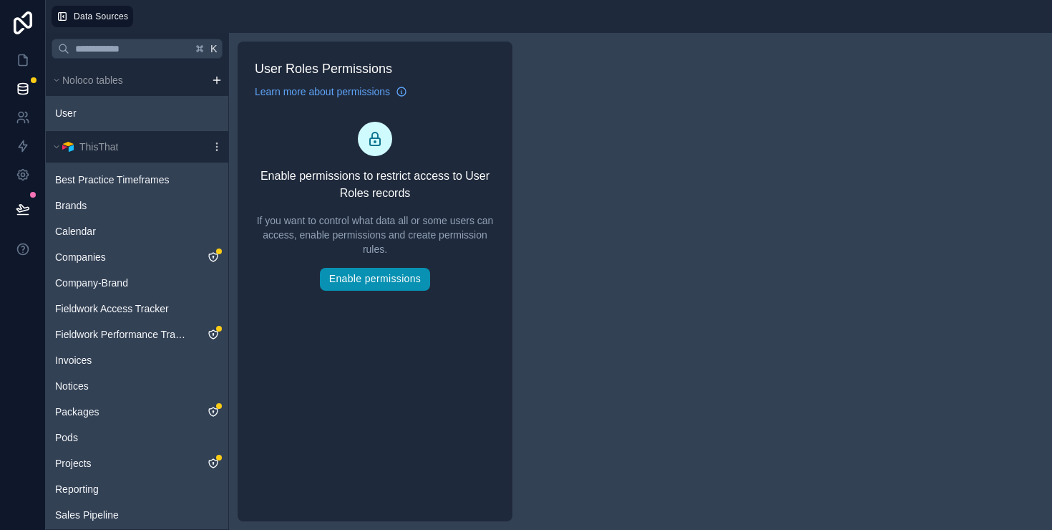
click at [379, 279] on button "Enable permissions" at bounding box center [375, 279] width 110 height 23
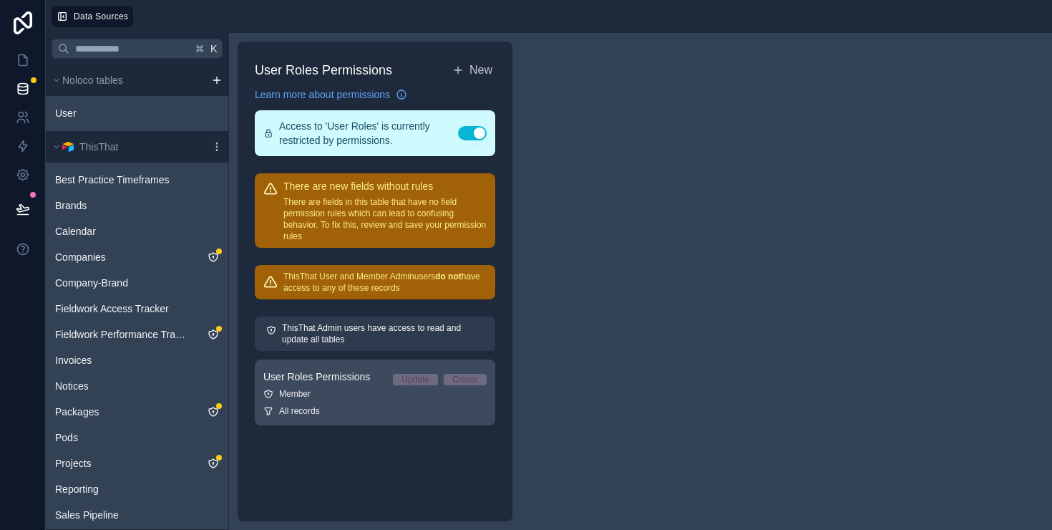
click at [307, 381] on span "User Roles Permissions" at bounding box center [316, 376] width 107 height 14
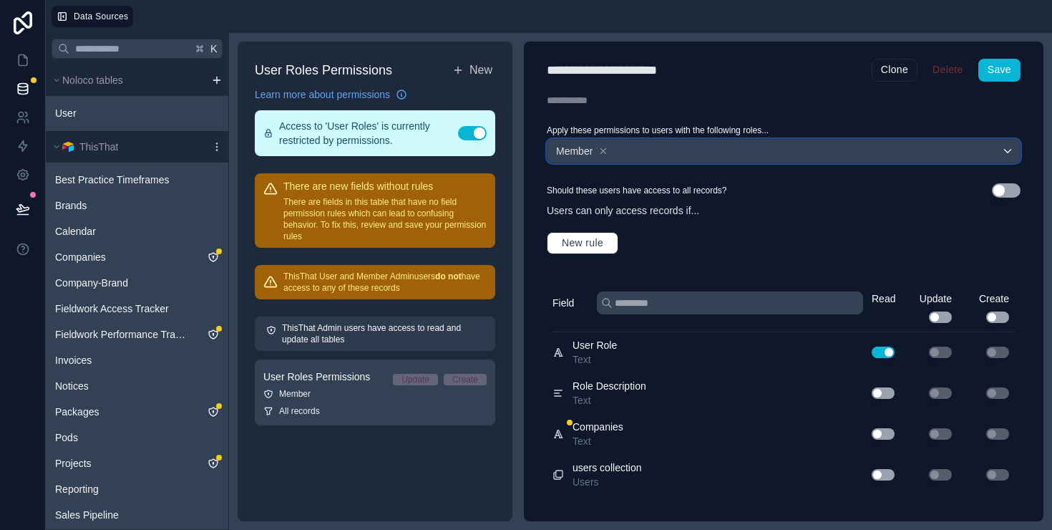
click at [664, 141] on div "Member" at bounding box center [784, 151] width 473 height 23
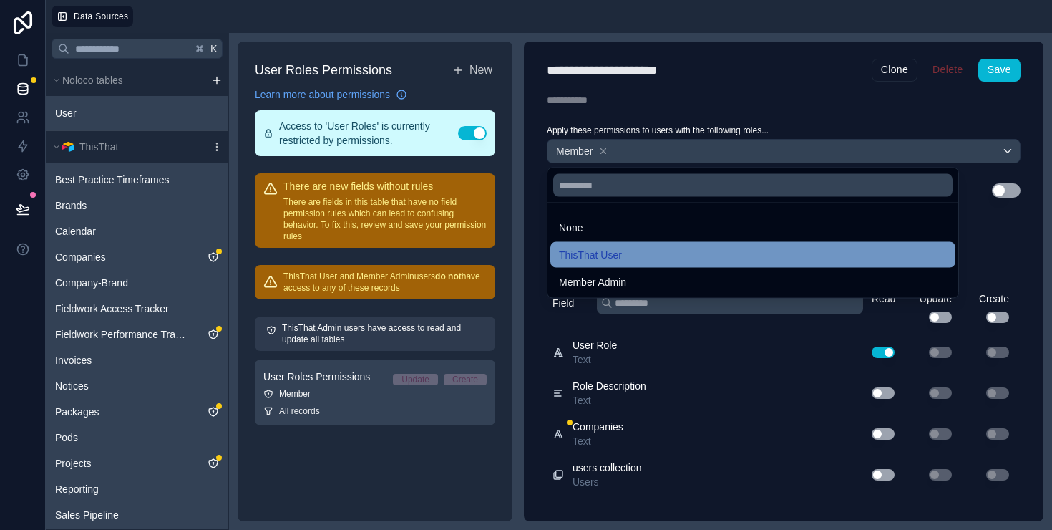
click at [662, 256] on div "ThisThat User" at bounding box center [753, 254] width 388 height 17
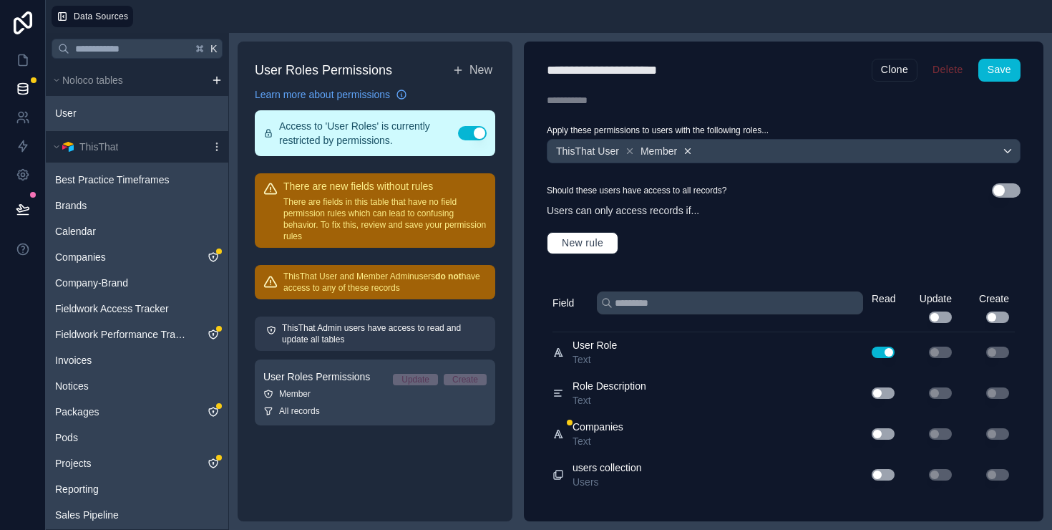
click at [690, 151] on icon at bounding box center [688, 151] width 10 height 10
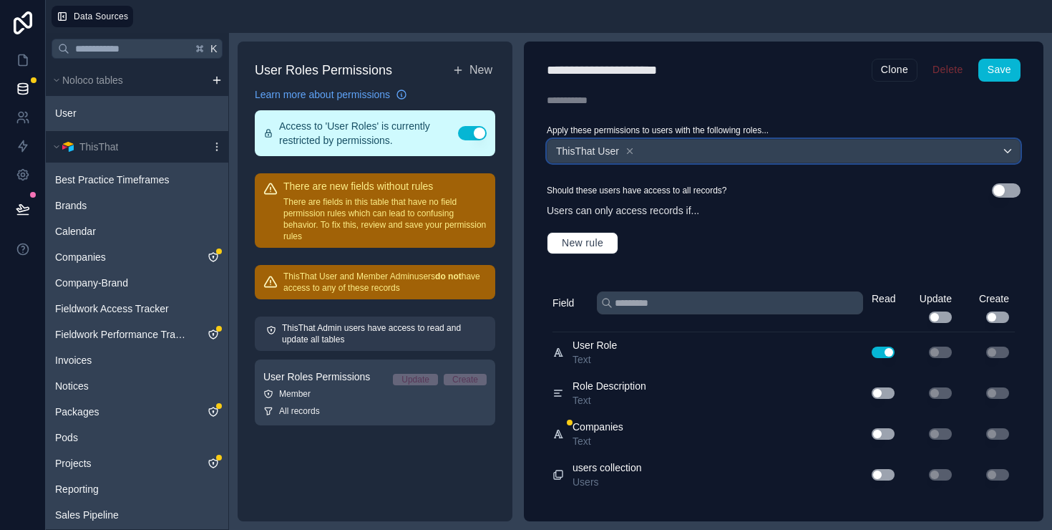
click at [669, 155] on div "ThisThat User" at bounding box center [784, 151] width 473 height 23
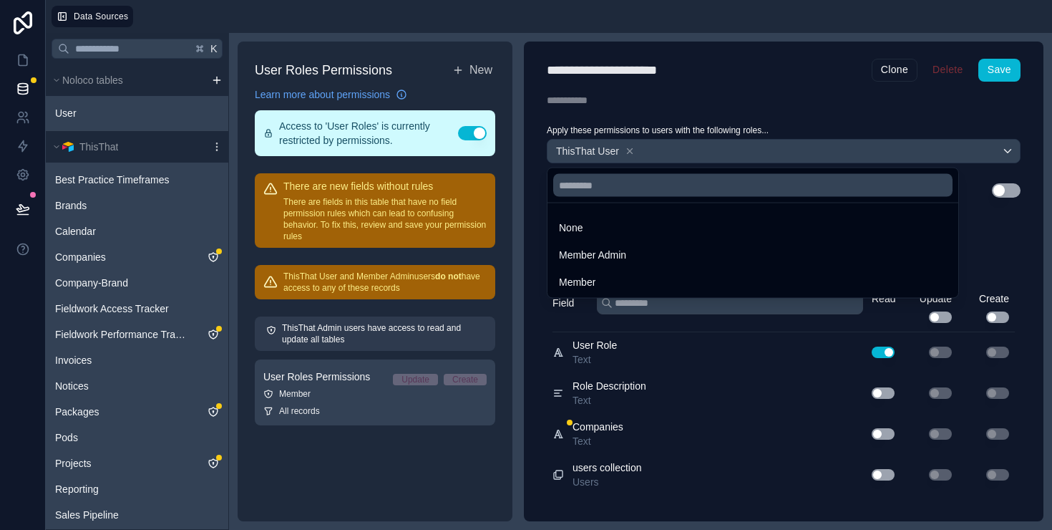
click at [752, 121] on div at bounding box center [526, 265] width 1052 height 530
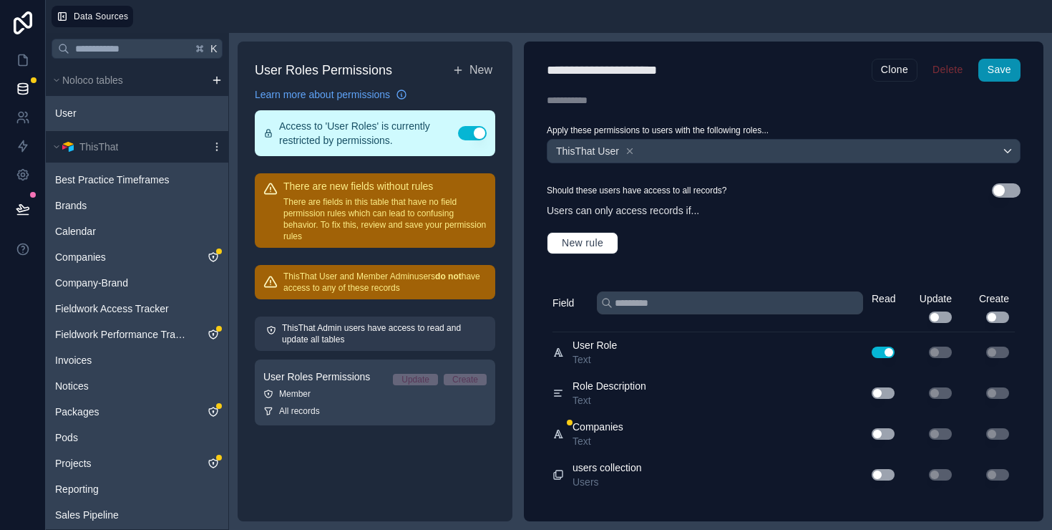
click at [1007, 72] on button "Save" at bounding box center [1000, 70] width 42 height 23
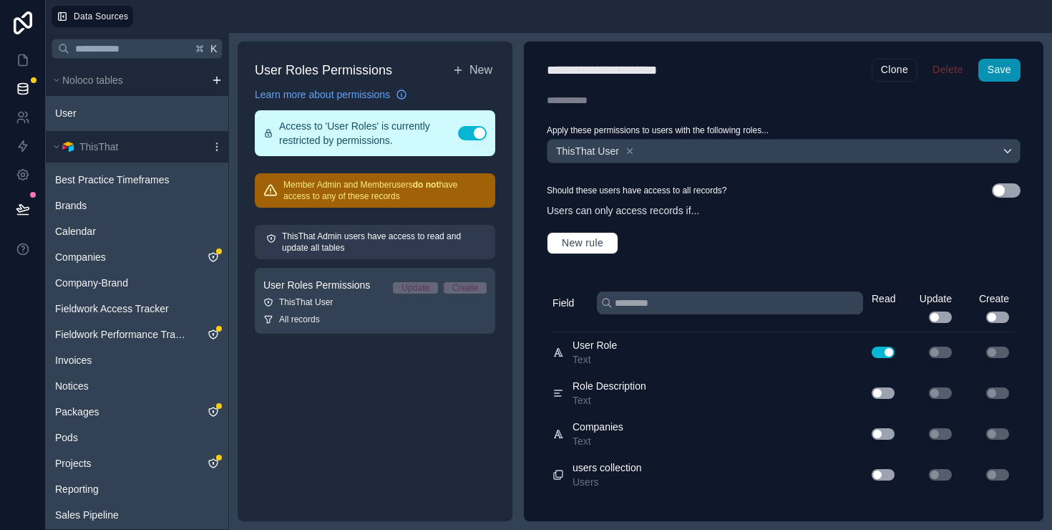
click at [1009, 71] on button "Save" at bounding box center [1000, 70] width 42 height 23
click at [23, 62] on icon at bounding box center [23, 60] width 14 height 14
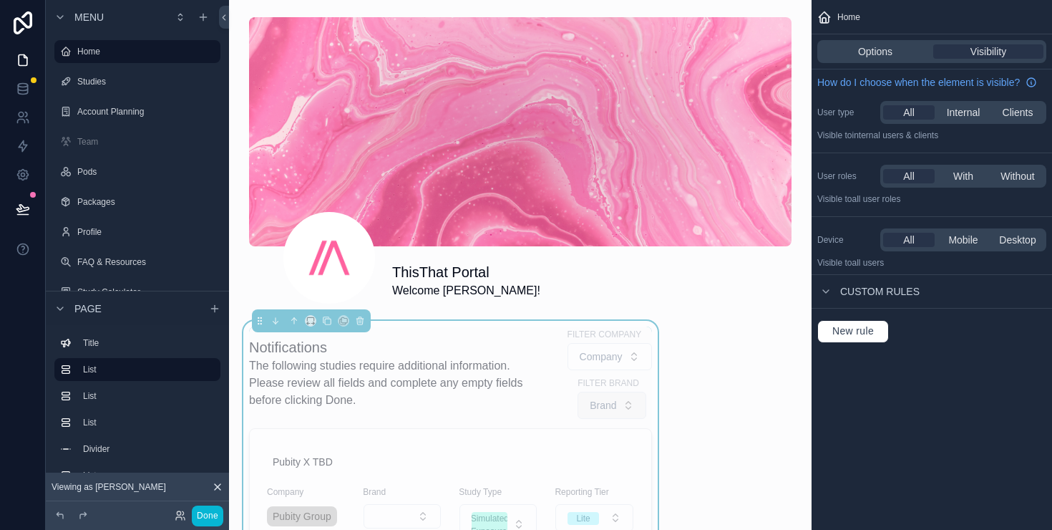
click at [578, 414] on button "Brand" at bounding box center [612, 405] width 68 height 27
click at [465, 392] on span "The following studies require additional information. Please review all fields …" at bounding box center [397, 383] width 296 height 52
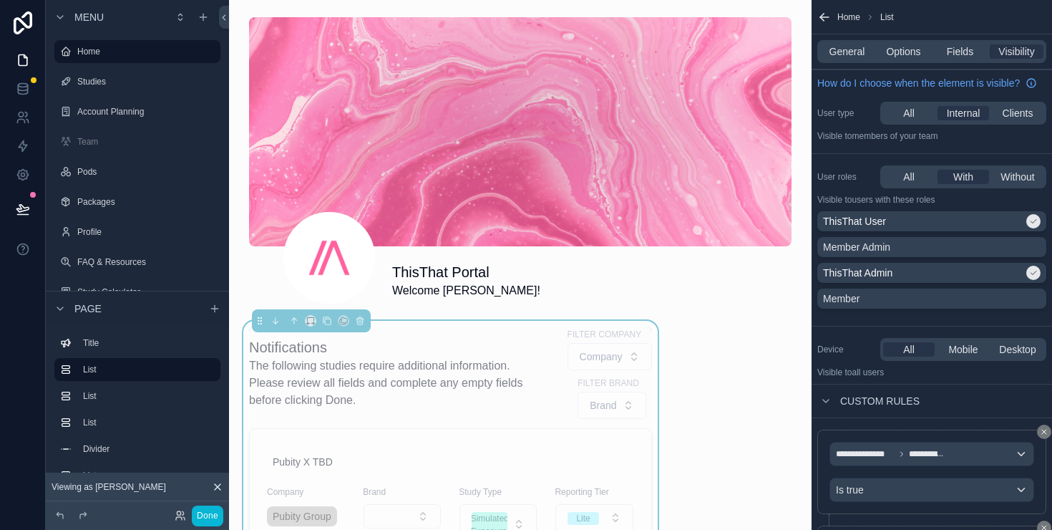
click at [444, 388] on span "The following studies require additional information. Please review all fields …" at bounding box center [397, 383] width 296 height 52
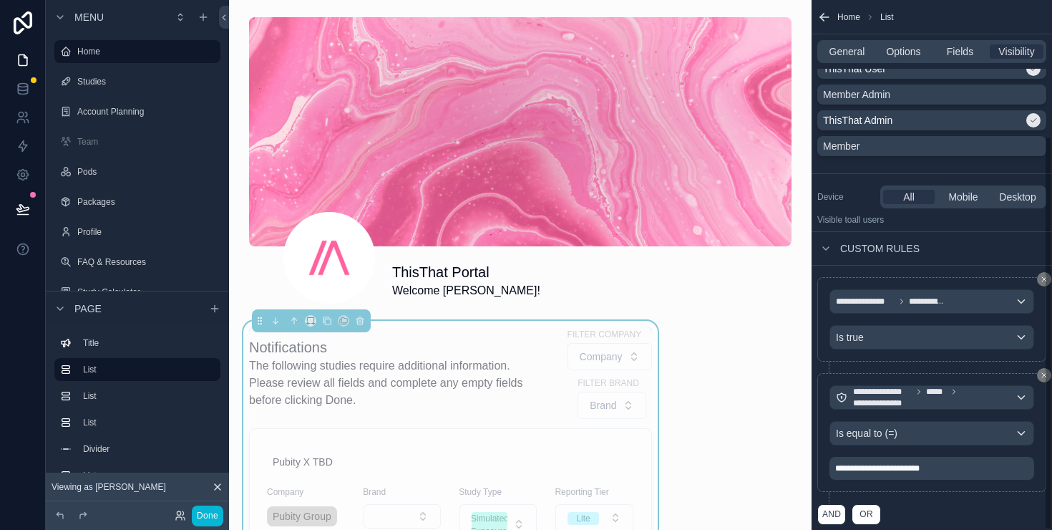
scroll to position [182, 0]
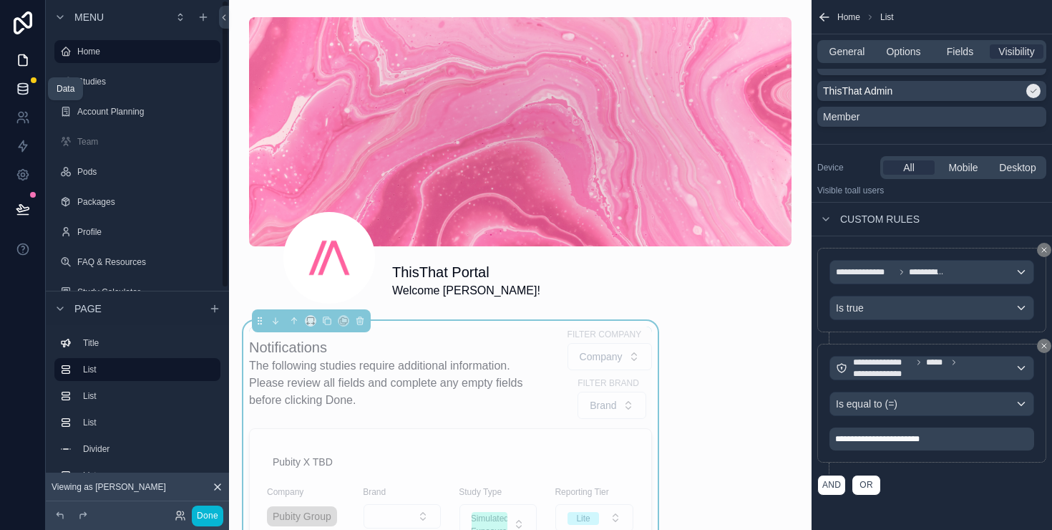
click at [24, 96] on link at bounding box center [22, 88] width 45 height 29
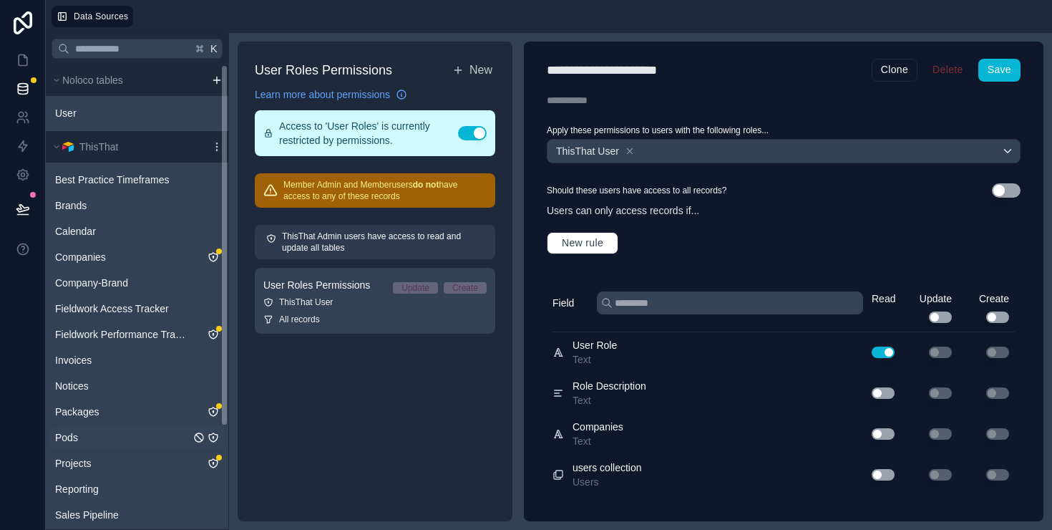
scroll to position [132, 0]
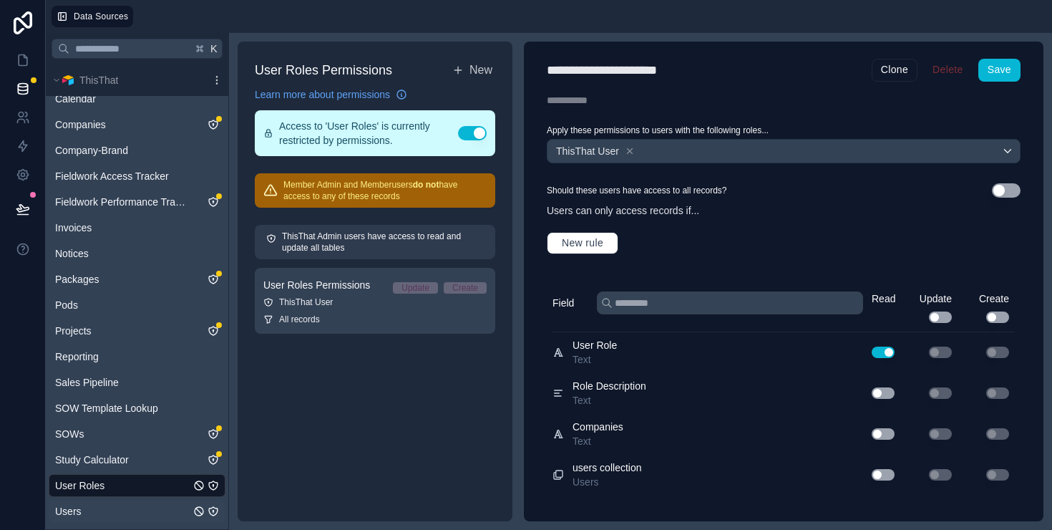
click at [215, 513] on icon "Users" at bounding box center [213, 510] width 11 height 11
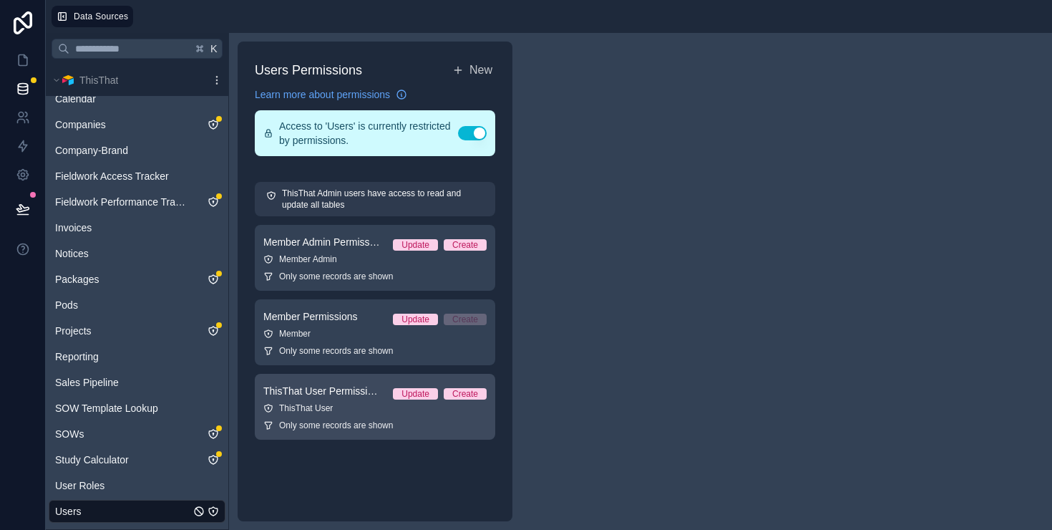
click at [315, 411] on div "ThisThat User" at bounding box center [374, 407] width 223 height 11
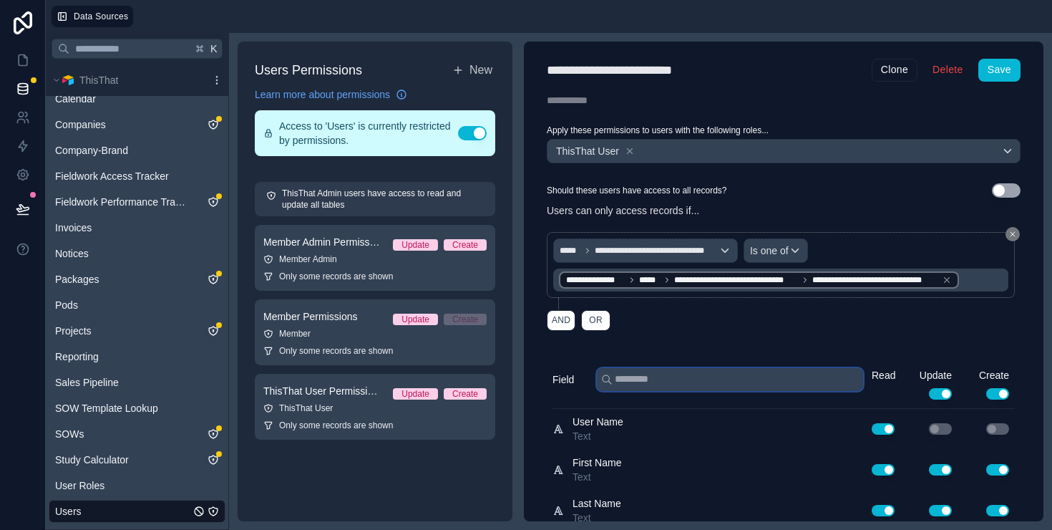
click at [662, 372] on input "text" at bounding box center [730, 379] width 266 height 23
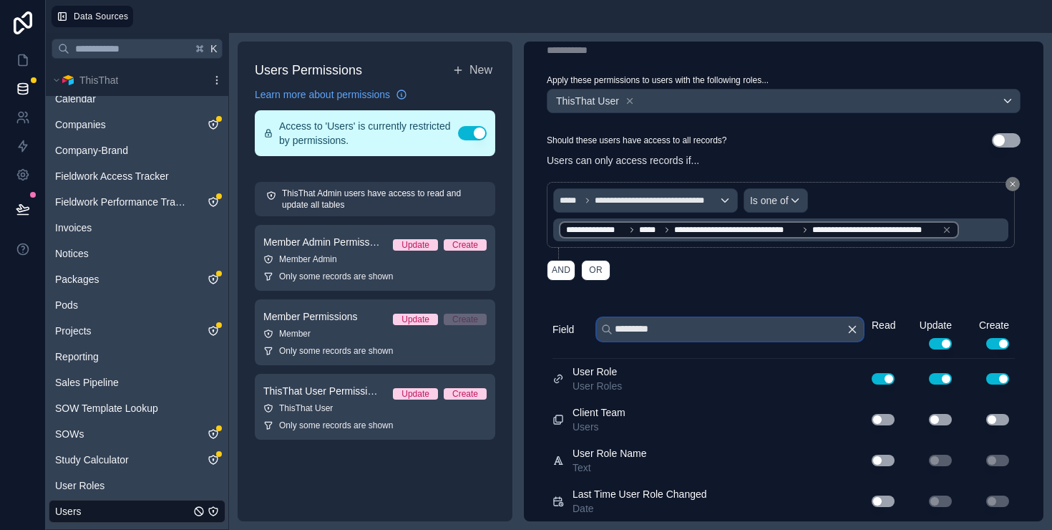
type input "*********"
click at [880, 460] on button "Use setting" at bounding box center [883, 460] width 23 height 11
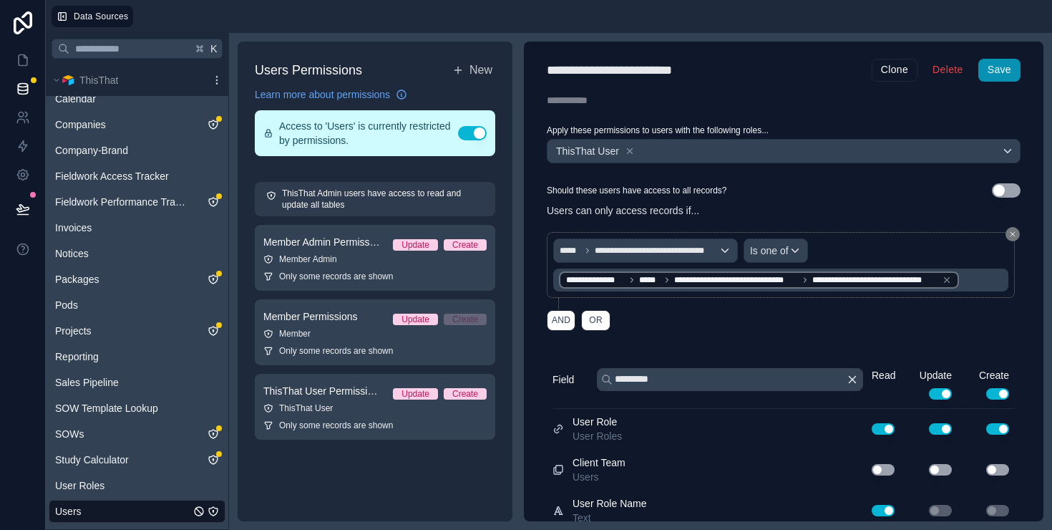
click at [999, 70] on button "Save" at bounding box center [1000, 70] width 42 height 23
click at [32, 63] on link at bounding box center [22, 60] width 45 height 29
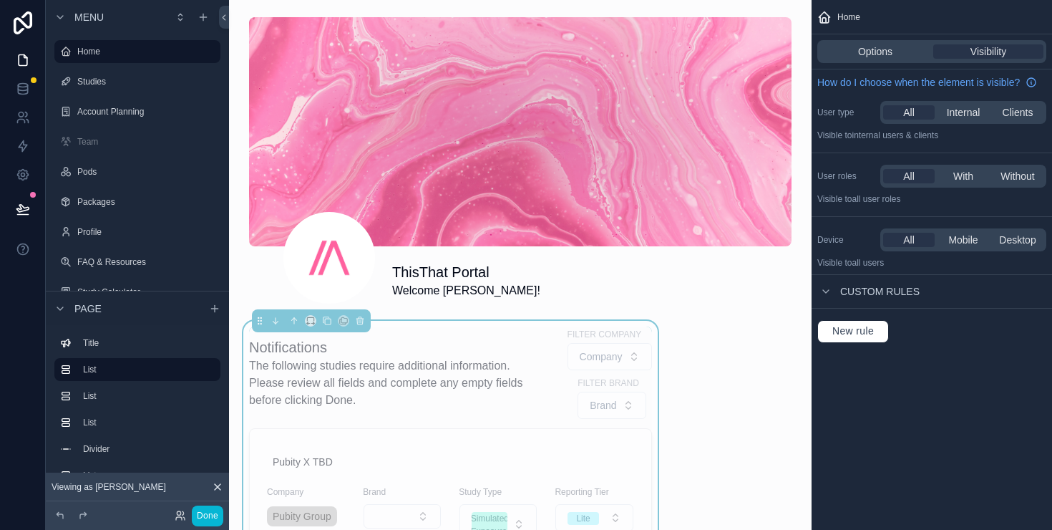
click at [508, 343] on h1 "Notifications" at bounding box center [397, 347] width 296 height 20
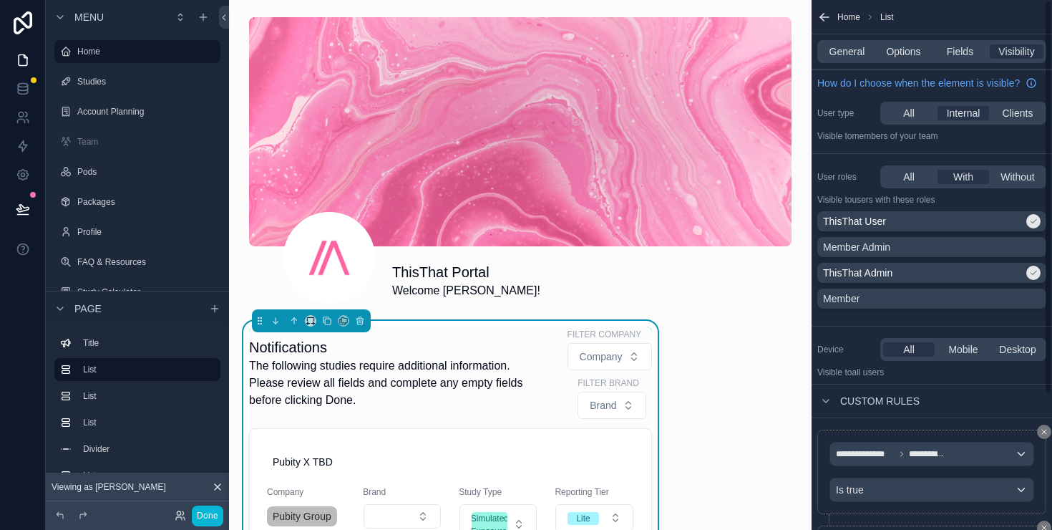
scroll to position [182, 0]
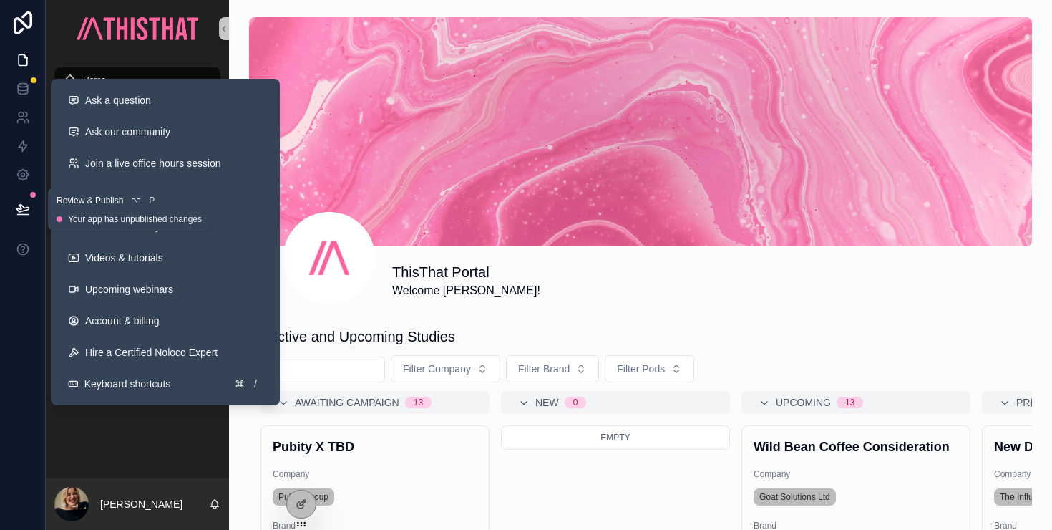
click at [25, 198] on button at bounding box center [23, 209] width 32 height 40
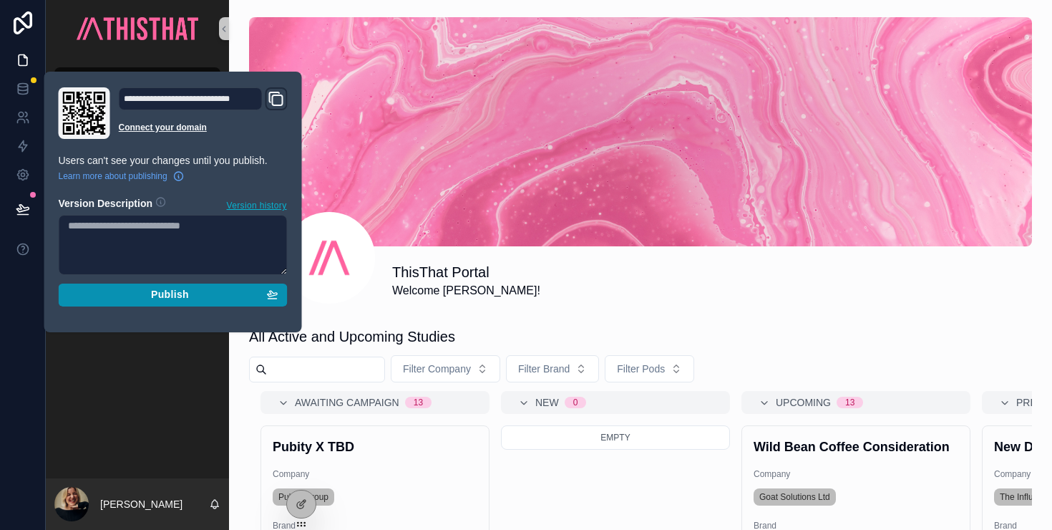
click at [170, 299] on span "Publish" at bounding box center [170, 295] width 38 height 13
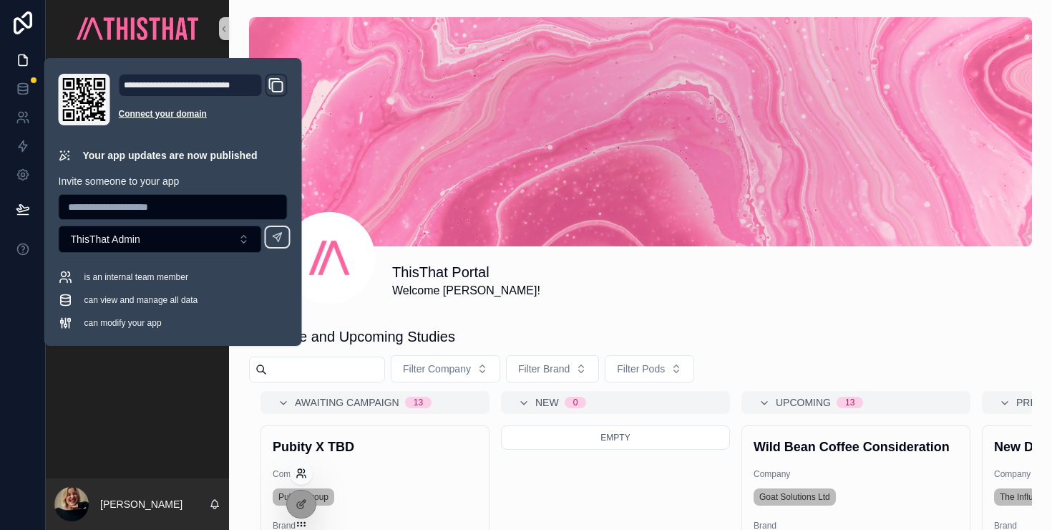
click at [303, 467] on icon at bounding box center [301, 472] width 11 height 11
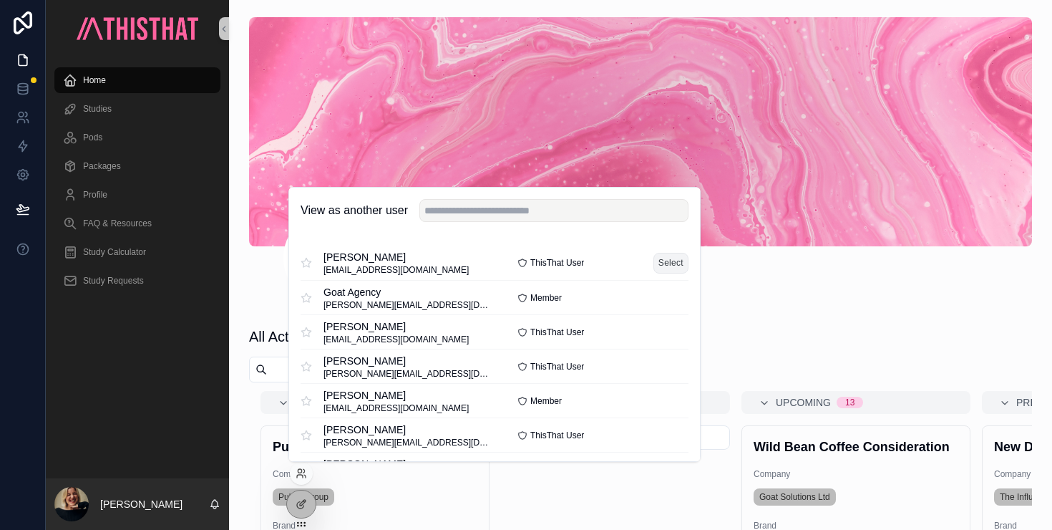
click at [674, 268] on button "Select" at bounding box center [671, 263] width 35 height 21
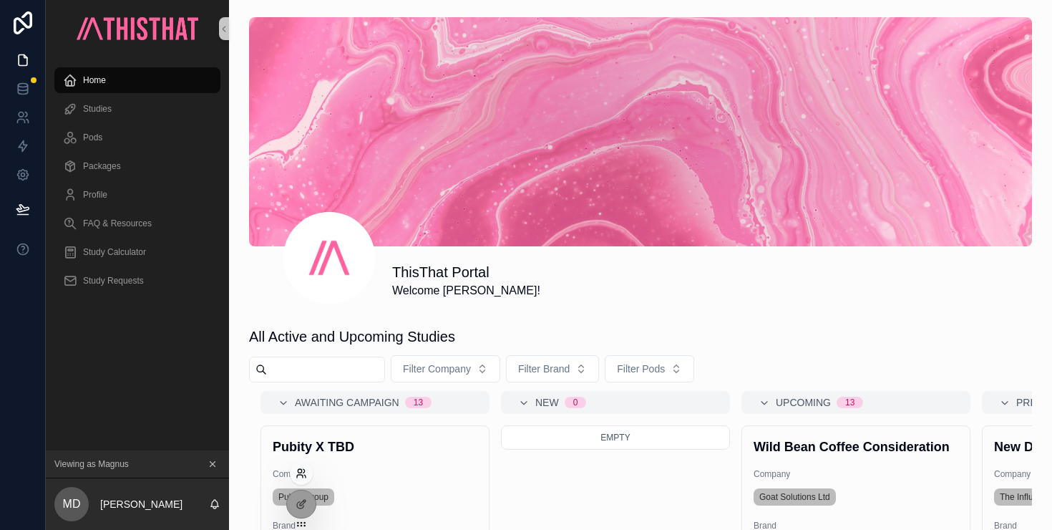
click at [304, 473] on icon at bounding box center [301, 472] width 11 height 11
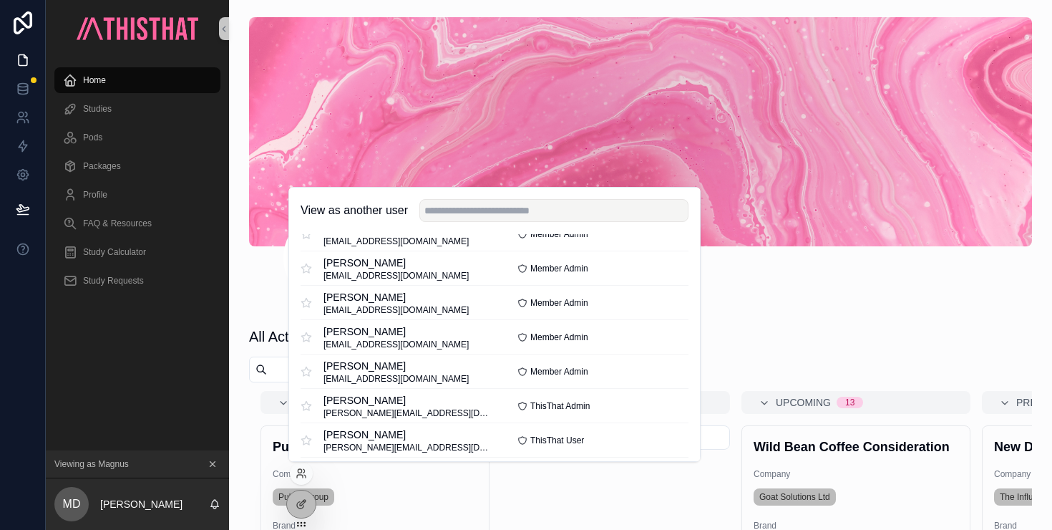
scroll to position [351, 0]
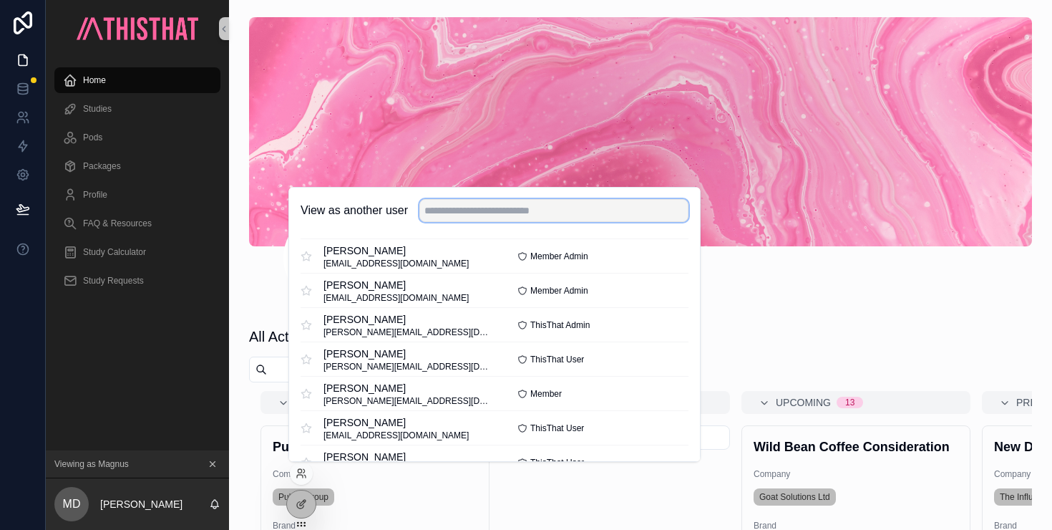
click at [511, 209] on input "text" at bounding box center [554, 210] width 269 height 23
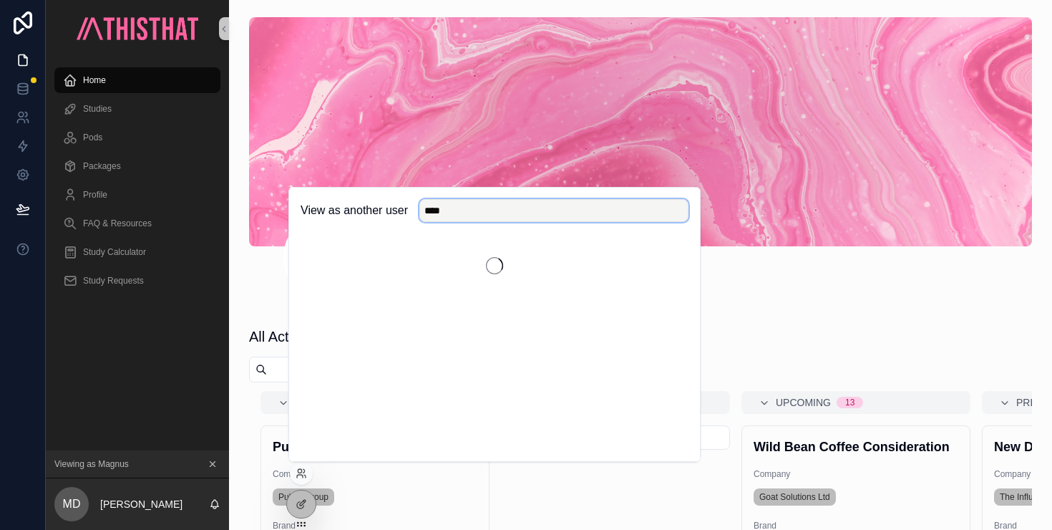
scroll to position [0, 0]
type input "****"
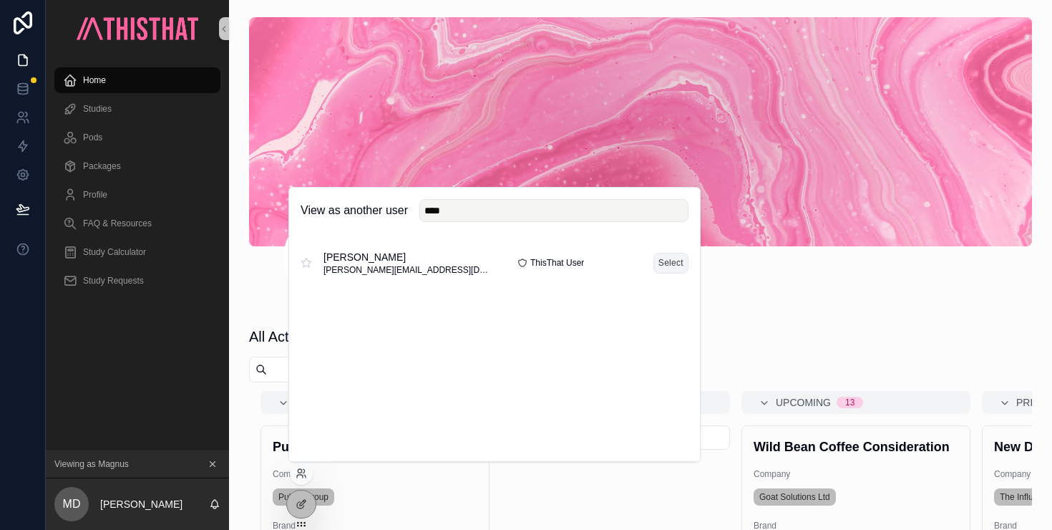
click at [669, 263] on button "Select" at bounding box center [671, 263] width 35 height 21
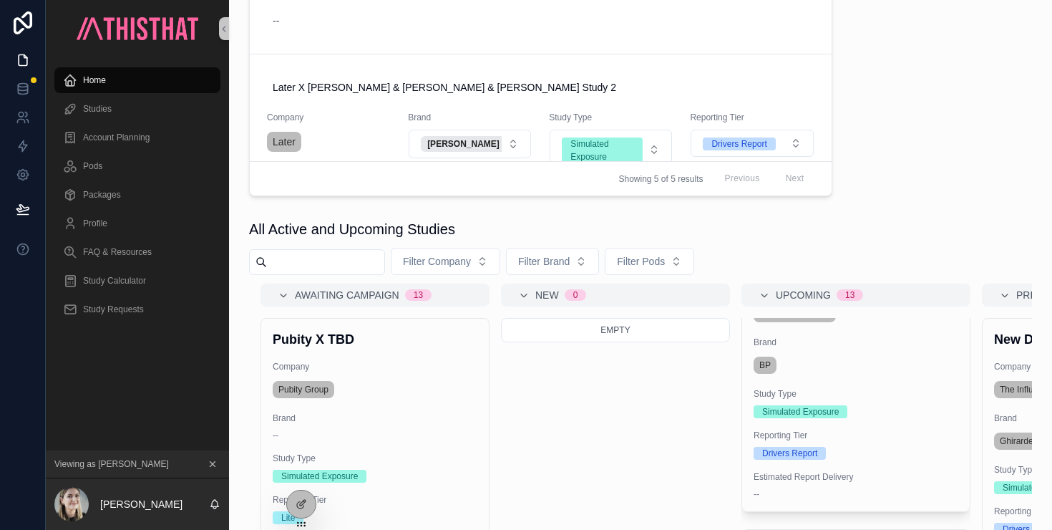
scroll to position [137, 0]
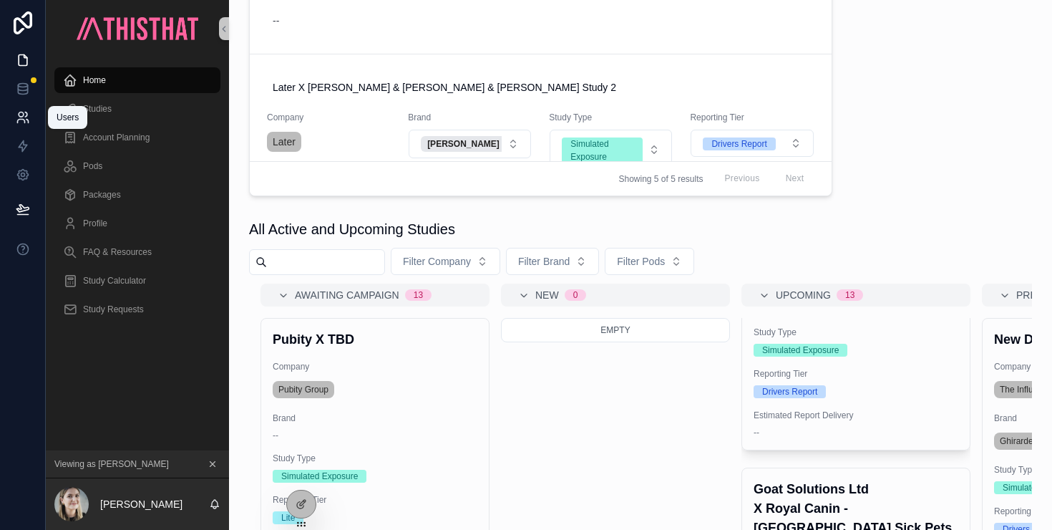
click at [25, 120] on icon at bounding box center [23, 117] width 14 height 14
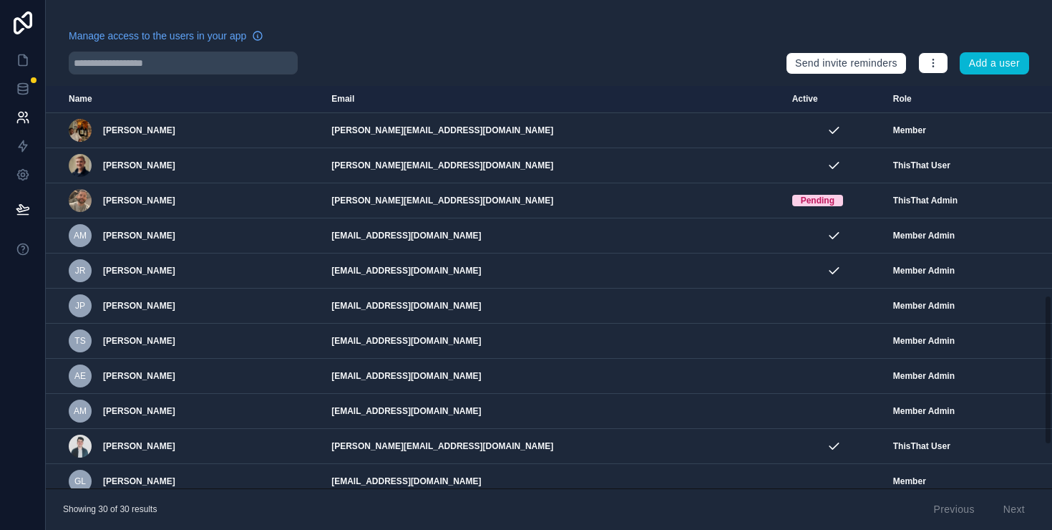
scroll to position [676, 0]
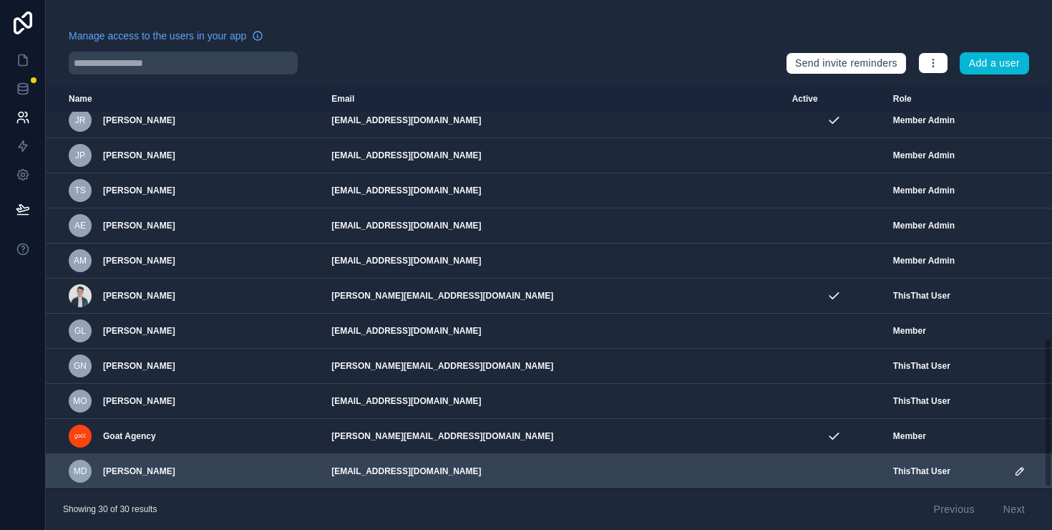
click at [1017, 470] on icon "scrollable content" at bounding box center [1020, 470] width 7 height 7
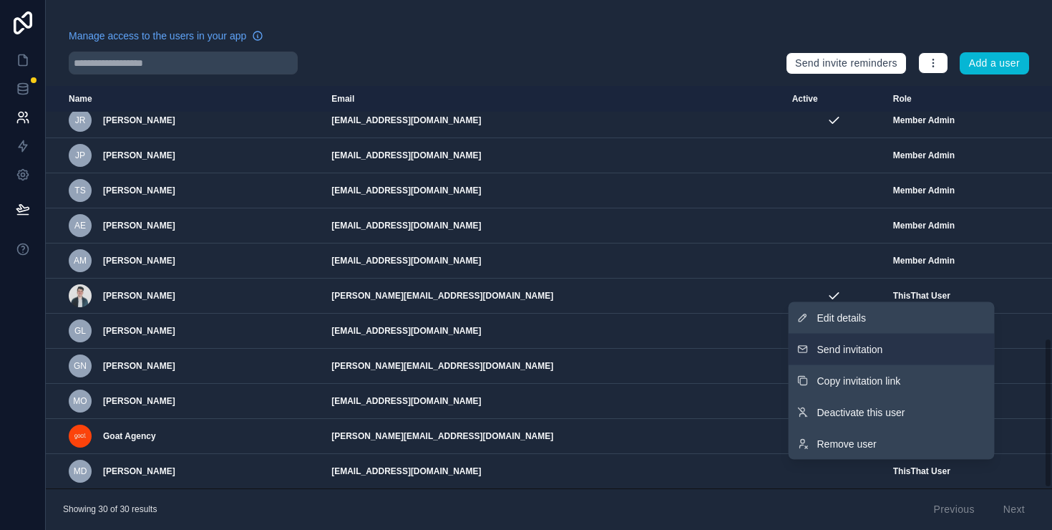
click at [881, 352] on span "Send invitation" at bounding box center [851, 349] width 66 height 14
